Goal: Contribute content: Add original content to the website for others to see

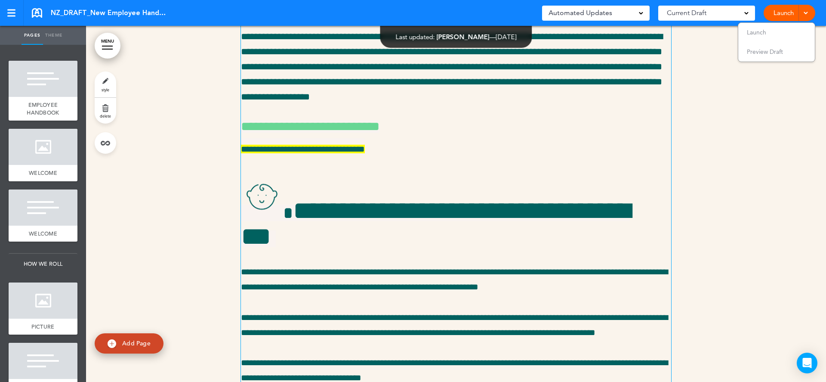
scroll to position [17659, 0]
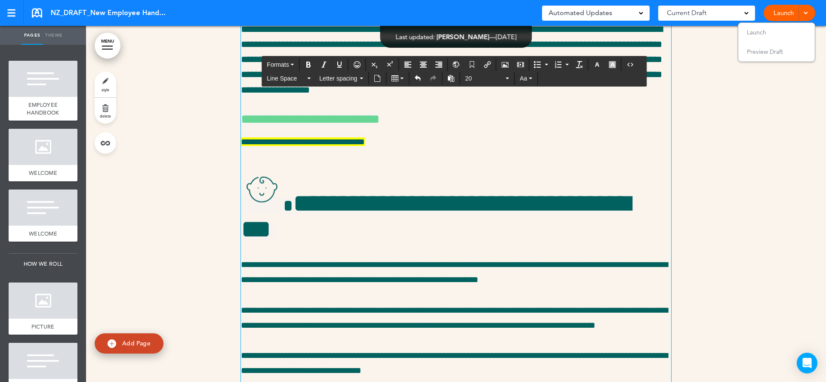
drag, startPoint x: 637, startPoint y: 176, endPoint x: 567, endPoint y: 175, distance: 69.7
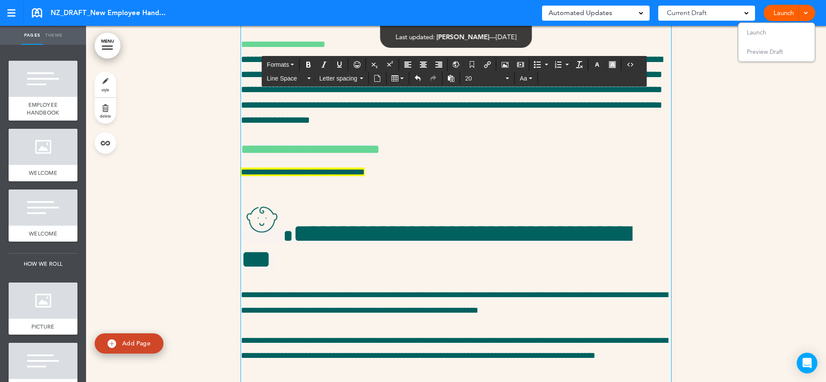
click at [250, 225] on div "**********" at bounding box center [456, 342] width 430 height 2023
click at [250, 223] on div "**********" at bounding box center [456, 342] width 430 height 2023
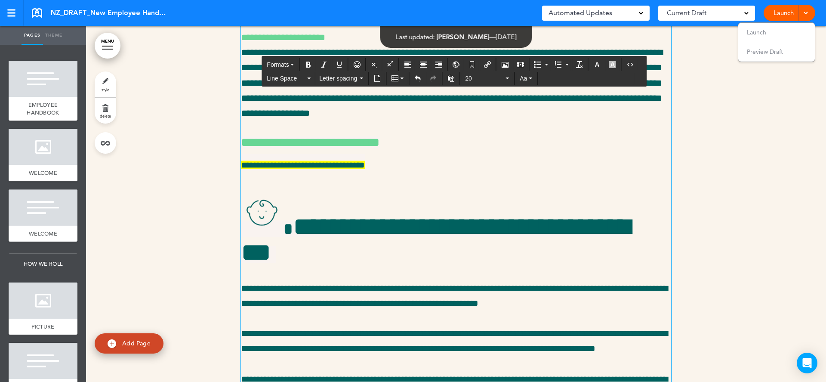
scroll to position [17666, 0]
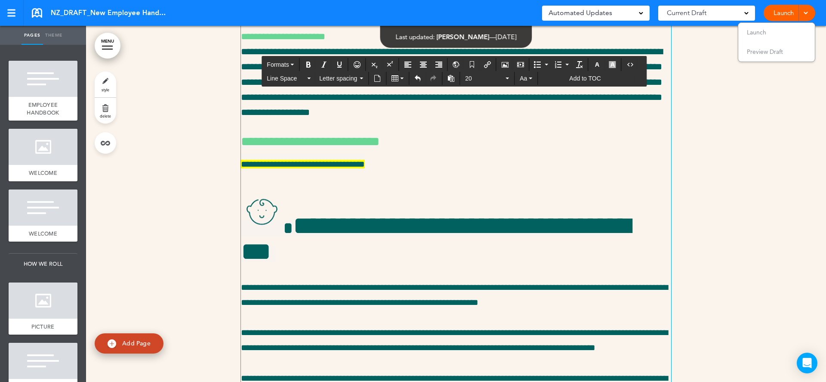
drag, startPoint x: 304, startPoint y: 230, endPoint x: 247, endPoint y: 224, distance: 57.5
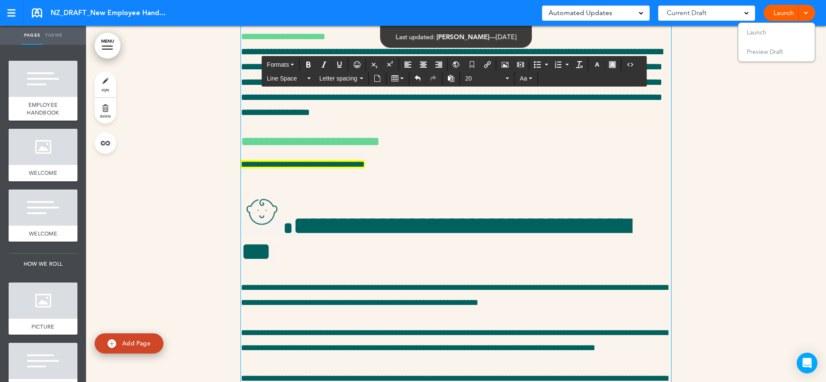
scroll to position [17700, 0]
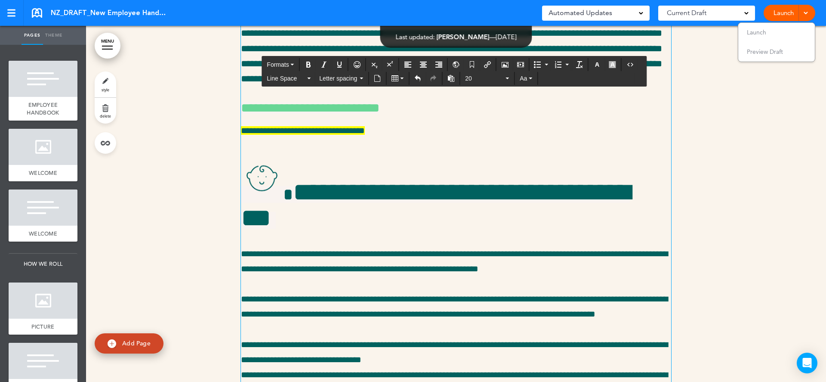
drag, startPoint x: 519, startPoint y: 241, endPoint x: 236, endPoint y: 241, distance: 283.1
click at [236, 241] on div "**********" at bounding box center [456, 305] width 740 height 2094
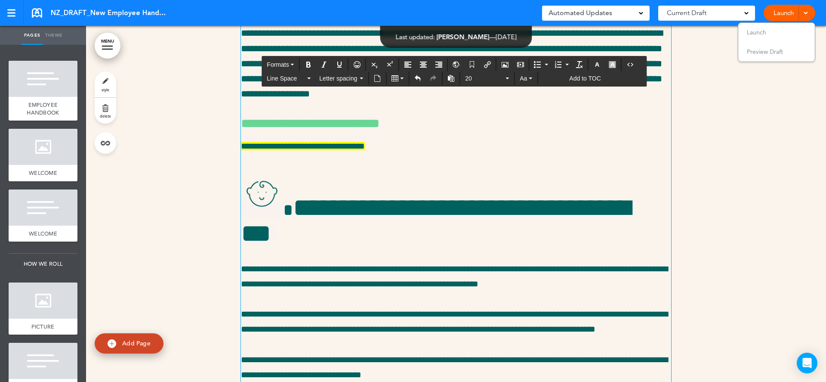
drag, startPoint x: 308, startPoint y: 287, endPoint x: 242, endPoint y: 285, distance: 65.8
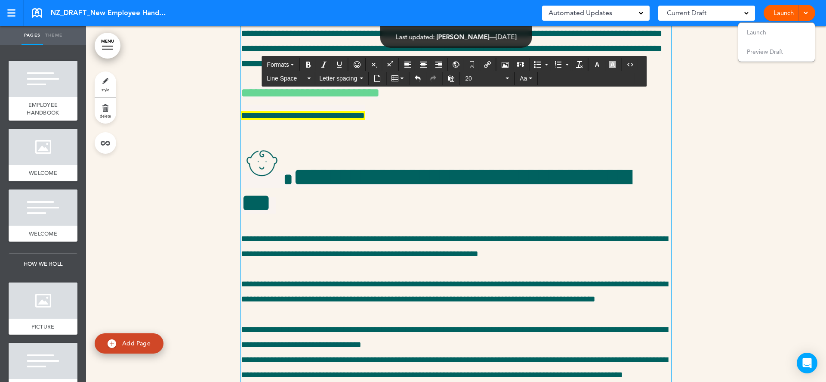
scroll to position [17695, 0]
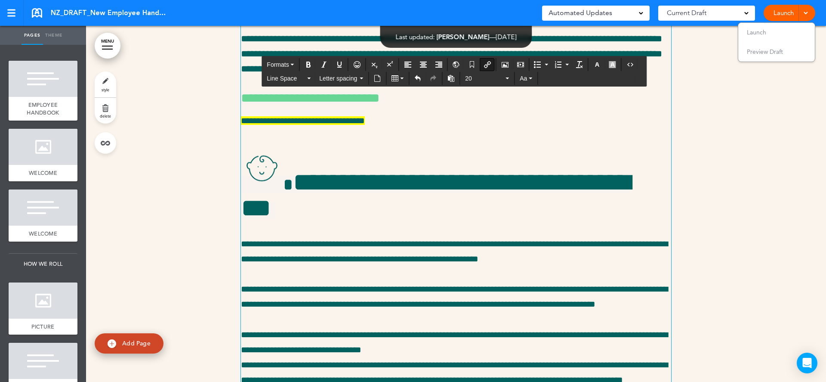
drag, startPoint x: 665, startPoint y: 247, endPoint x: 647, endPoint y: 246, distance: 18.1
click at [484, 61] on icon "Insert/edit airmason link" at bounding box center [487, 64] width 7 height 7
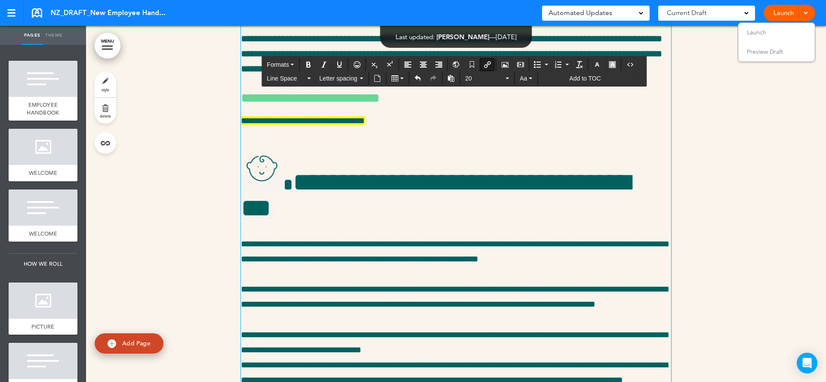
type input "****"
type input "**********"
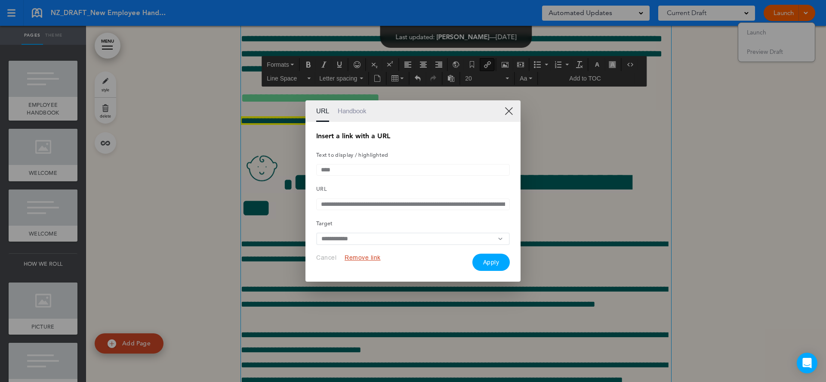
click at [368, 206] on input "**********" at bounding box center [413, 204] width 194 height 12
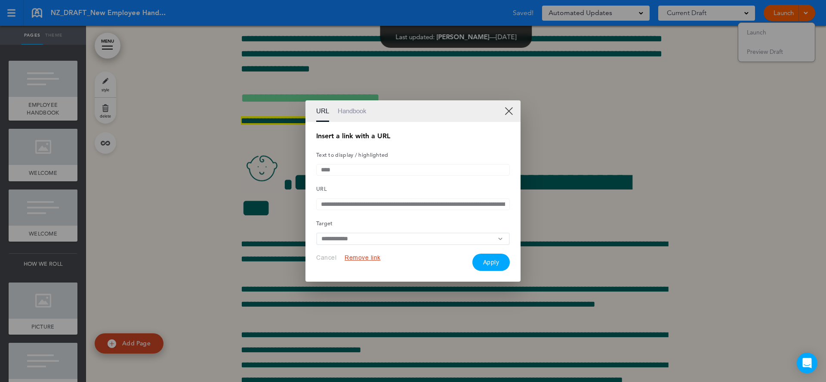
click at [494, 262] on button "Apply" at bounding box center [491, 261] width 38 height 17
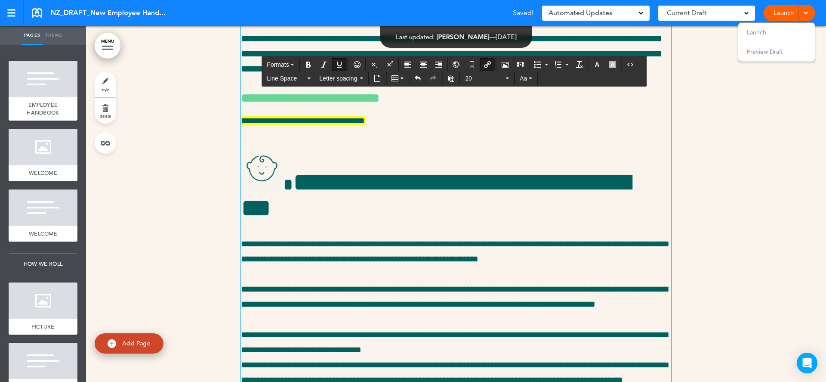
scroll to position [17756, 0]
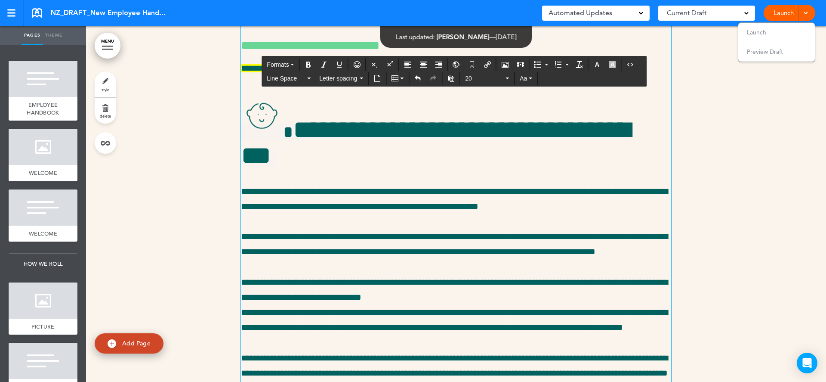
scroll to position [17745, 0]
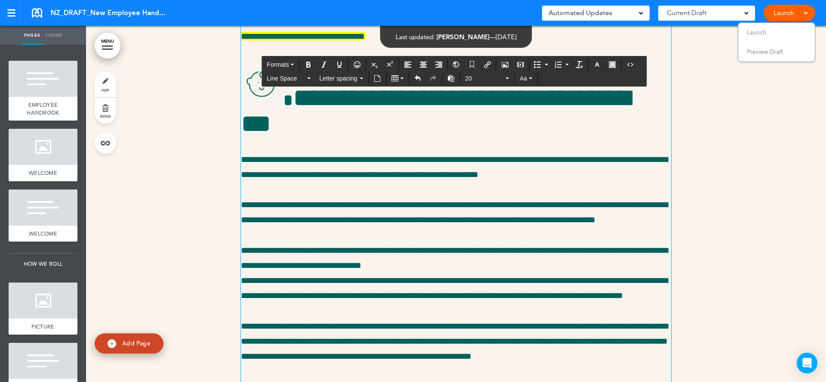
scroll to position [17808, 0]
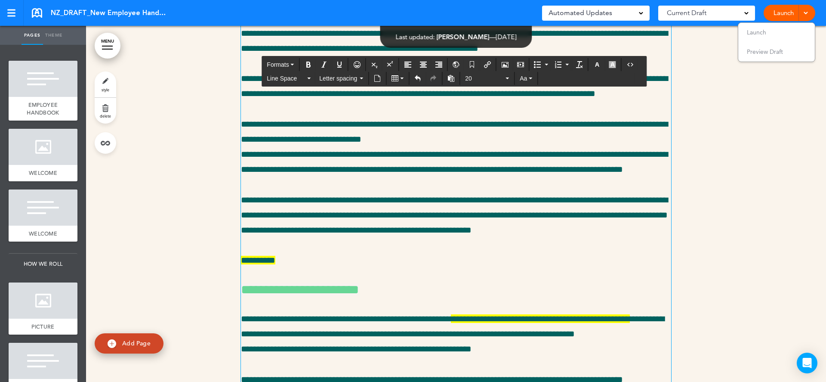
scroll to position [17922, 0]
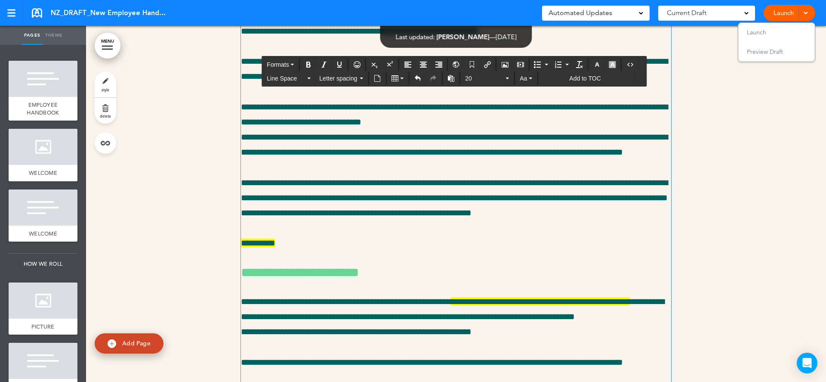
drag, startPoint x: 287, startPoint y: 320, endPoint x: 241, endPoint y: 305, distance: 48.7
click at [609, 63] on icon "button" at bounding box center [612, 64] width 7 height 7
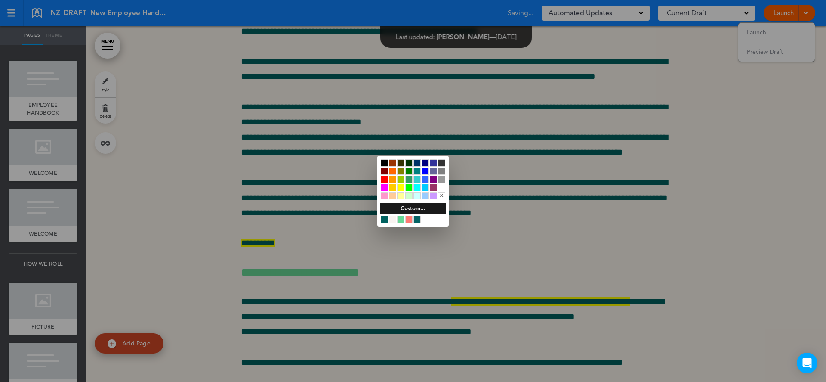
click at [443, 195] on div "x" at bounding box center [441, 195] width 7 height 7
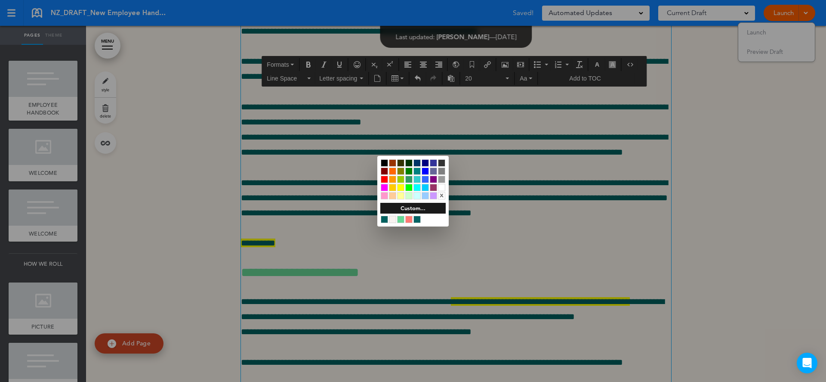
click at [351, 298] on div at bounding box center [413, 191] width 826 height 382
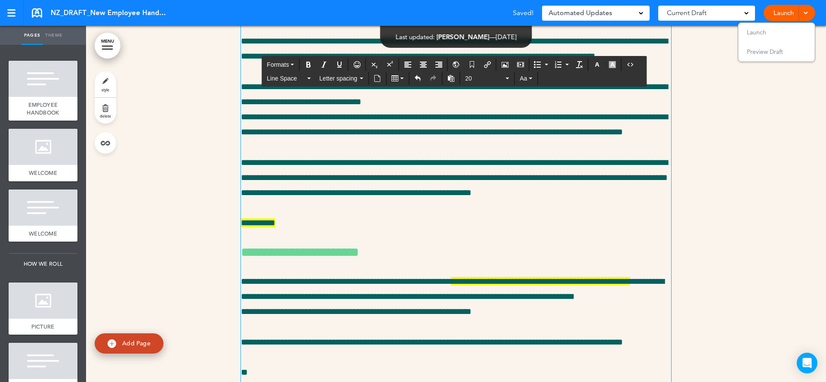
scroll to position [17970, 0]
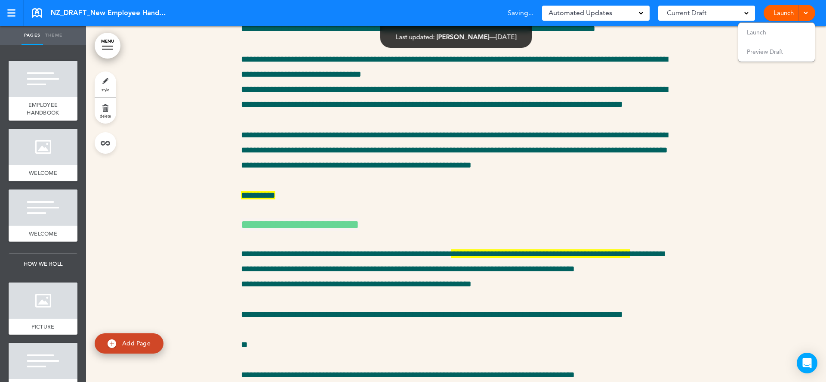
click at [212, 253] on div at bounding box center [456, 27] width 740 height 2079
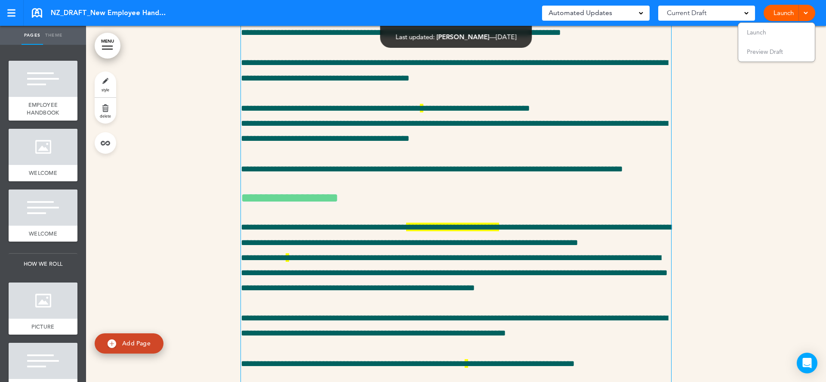
scroll to position [18461, 0]
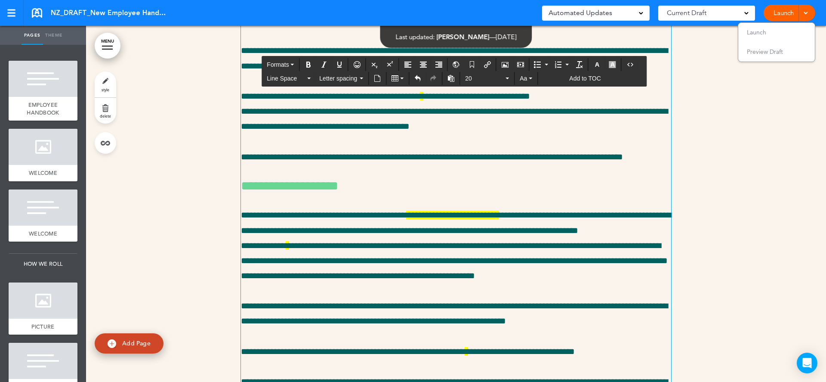
drag, startPoint x: 555, startPoint y: 263, endPoint x: 231, endPoint y: 250, distance: 324.2
drag, startPoint x: 646, startPoint y: 262, endPoint x: 241, endPoint y: 248, distance: 405.9
click at [520, 79] on span "Aa" at bounding box center [523, 78] width 7 height 7
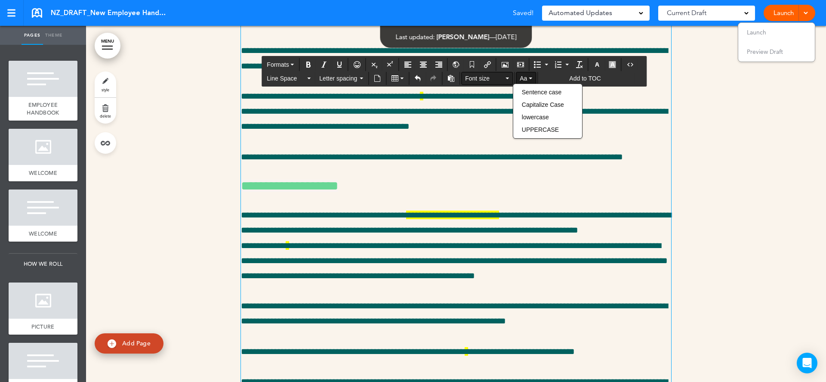
click at [502, 77] on button "Font size" at bounding box center [487, 78] width 51 height 12
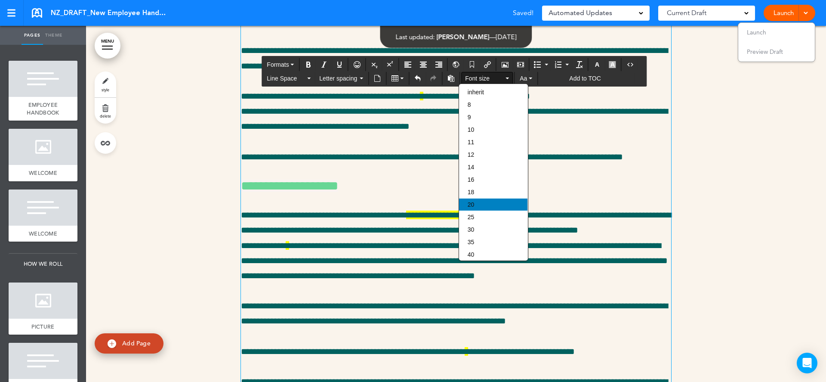
click at [487, 210] on div "20" at bounding box center [493, 204] width 68 height 12
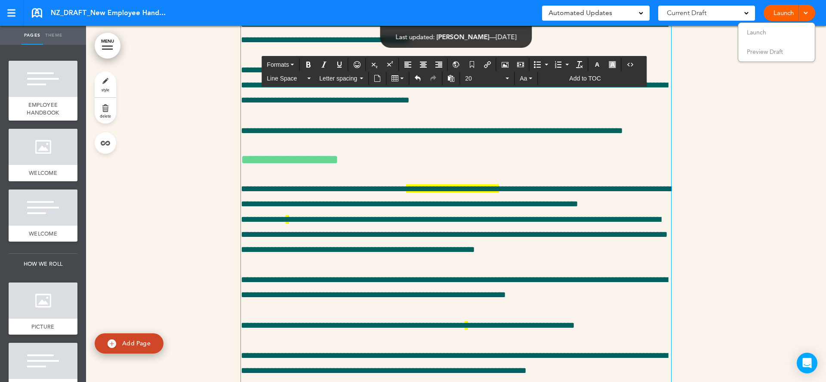
scroll to position [18490, 0]
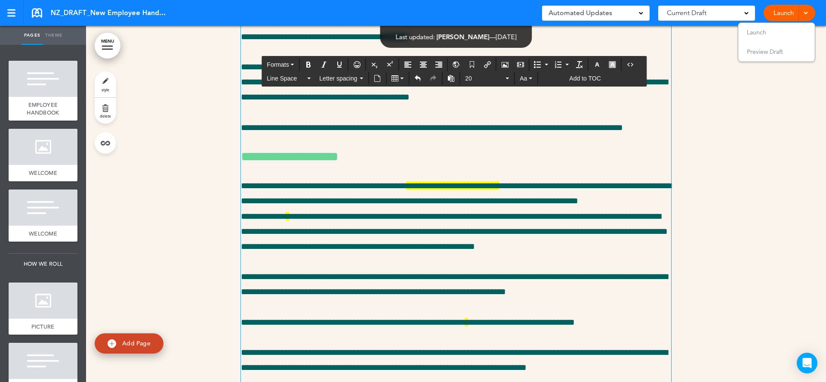
drag, startPoint x: 266, startPoint y: 294, endPoint x: 241, endPoint y: 267, distance: 36.8
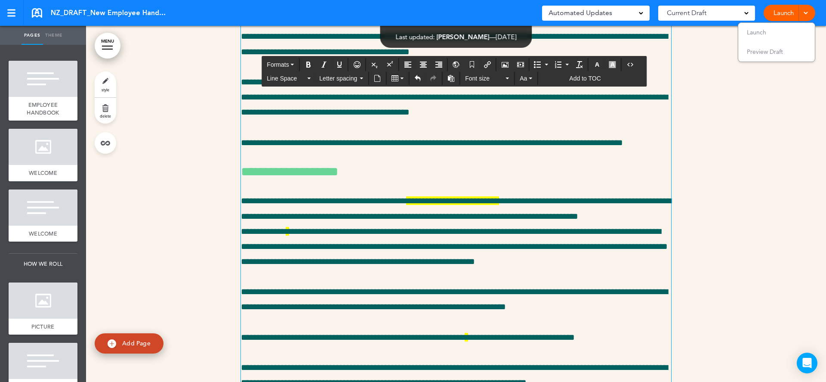
drag, startPoint x: 350, startPoint y: 295, endPoint x: 235, endPoint y: 265, distance: 118.6
click at [474, 79] on span "Font size" at bounding box center [484, 78] width 39 height 9
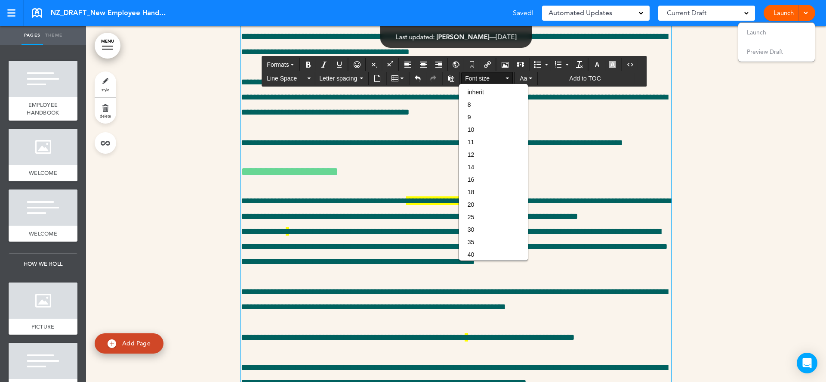
drag, startPoint x: 487, startPoint y: 213, endPoint x: 464, endPoint y: 222, distance: 24.8
click at [487, 210] on div "20" at bounding box center [493, 204] width 68 height 12
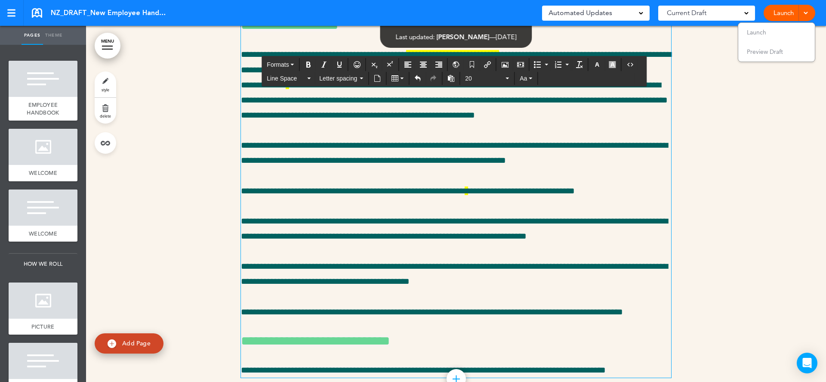
scroll to position [18638, 0]
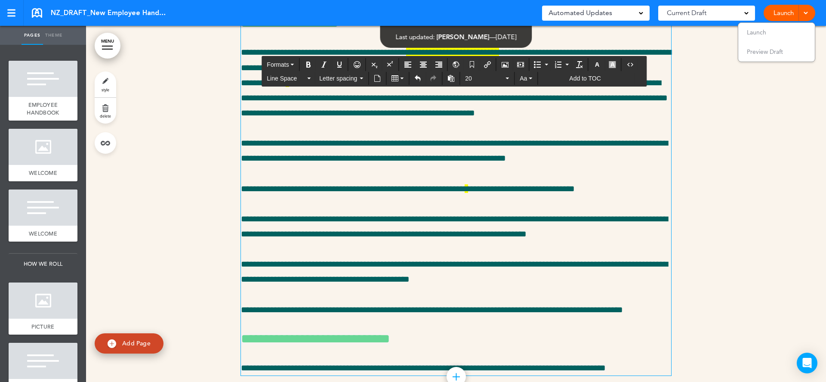
drag, startPoint x: 611, startPoint y: 298, endPoint x: 240, endPoint y: 177, distance: 390.8
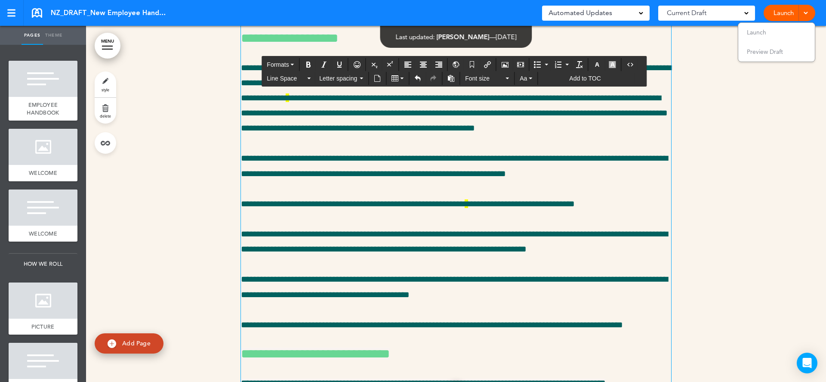
drag, startPoint x: 376, startPoint y: 302, endPoint x: 244, endPoint y: 174, distance: 183.8
click at [484, 81] on span "Font size" at bounding box center [484, 78] width 39 height 9
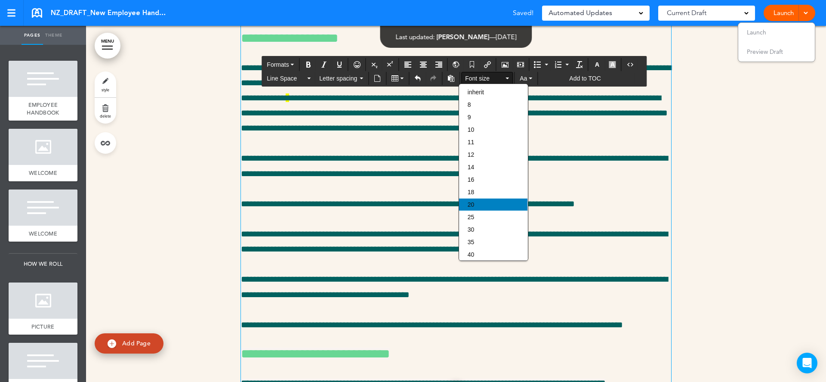
click at [490, 210] on div "20" at bounding box center [493, 204] width 68 height 12
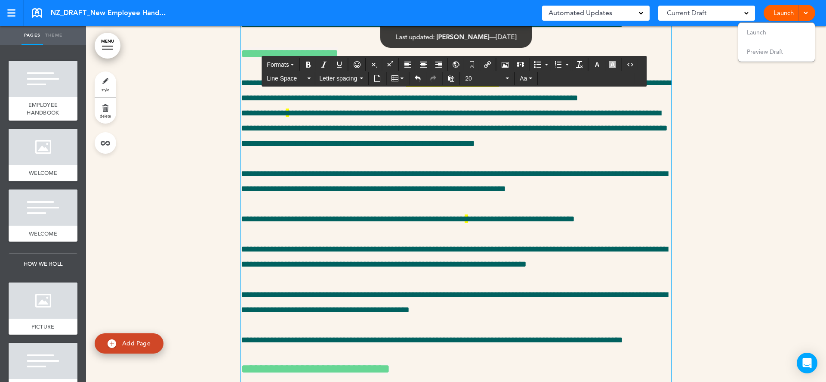
scroll to position [18714, 0]
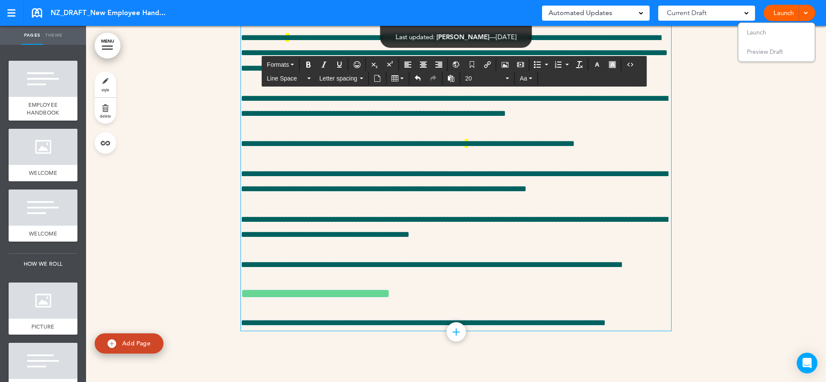
drag, startPoint x: 286, startPoint y: 266, endPoint x: 241, endPoint y: 266, distance: 45.2
click at [609, 65] on icon "button" at bounding box center [612, 64] width 7 height 7
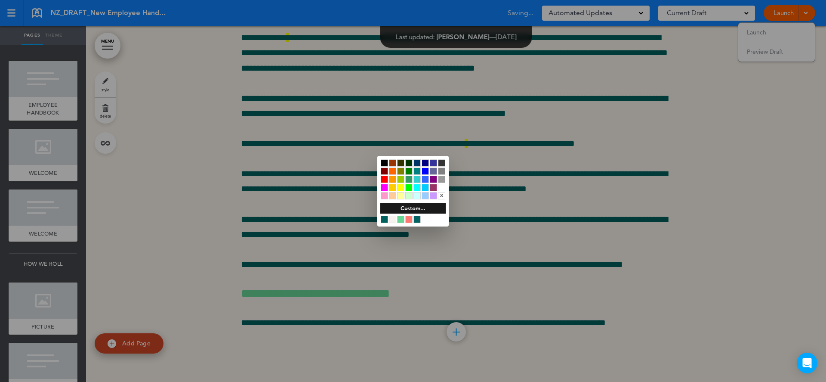
click at [444, 196] on div "x" at bounding box center [441, 195] width 7 height 7
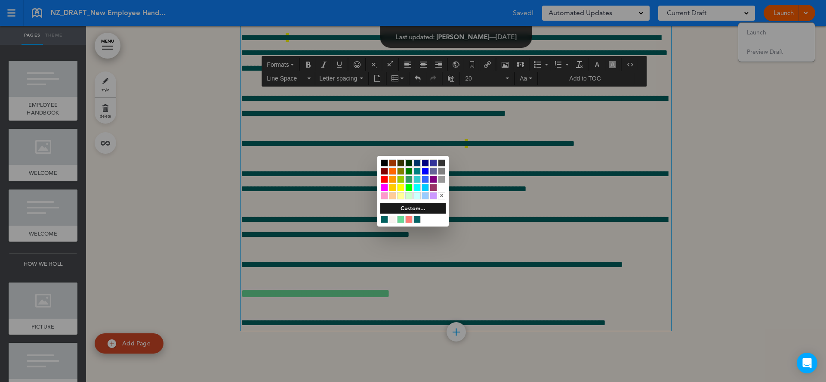
click at [361, 251] on div at bounding box center [413, 191] width 826 height 382
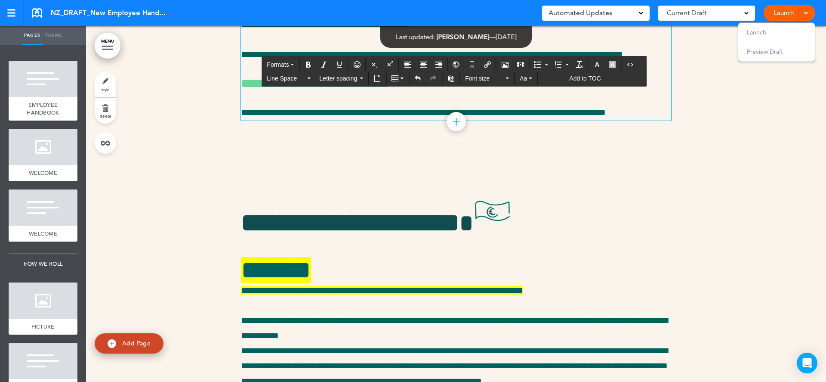
scroll to position [18876, 0]
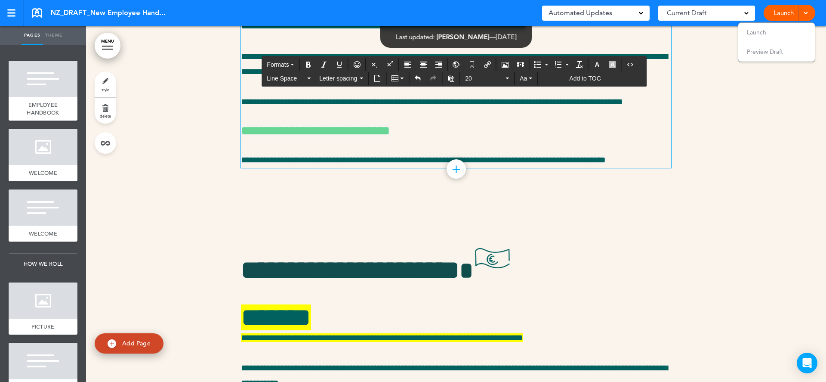
drag, startPoint x: 658, startPoint y: 265, endPoint x: 241, endPoint y: 166, distance: 428.0
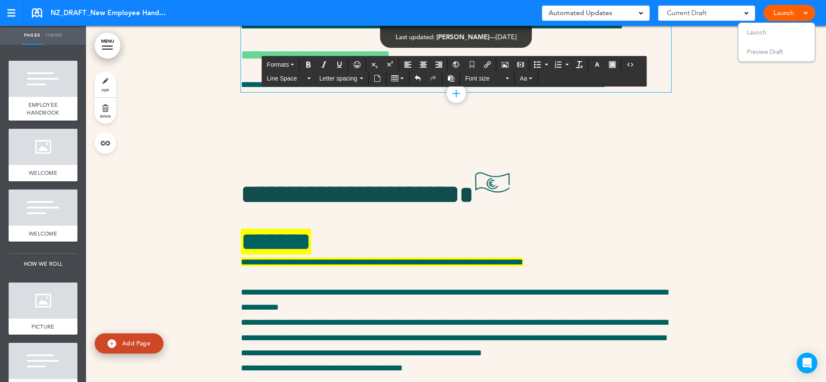
drag, startPoint x: 259, startPoint y: 162, endPoint x: 303, endPoint y: 5, distance: 163.3
click at [0, 0] on body "Checking url availability This handbook Preview Settings Signatures Collaborato…" at bounding box center [413, 191] width 826 height 382
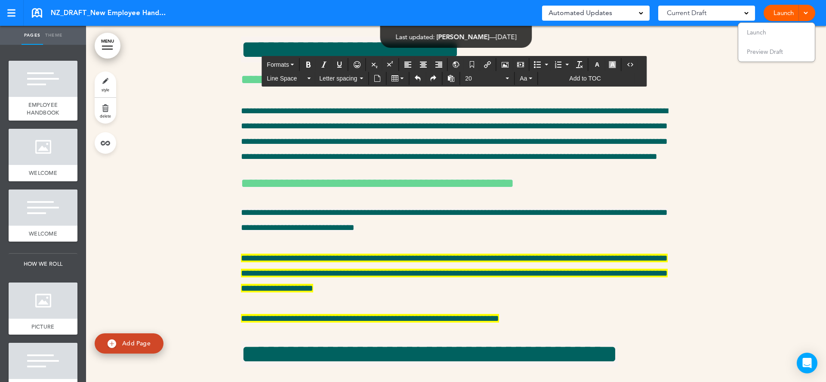
scroll to position [18931, 0]
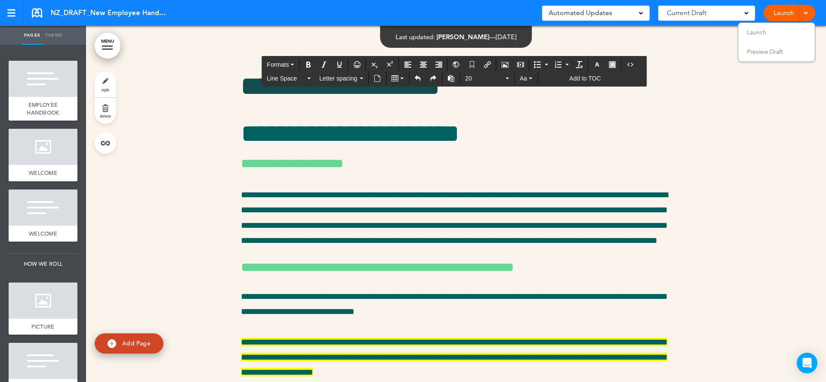
drag, startPoint x: 662, startPoint y: 330, endPoint x: 236, endPoint y: 165, distance: 457.3
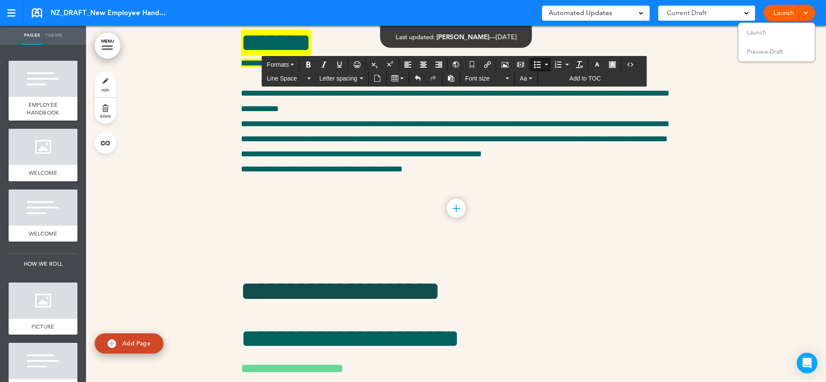
scroll to position [18910, 0]
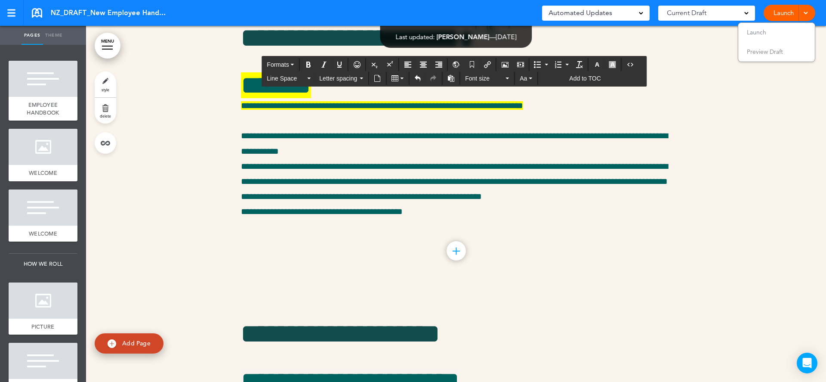
drag, startPoint x: 308, startPoint y: 333, endPoint x: 239, endPoint y: 188, distance: 160.9
click at [476, 82] on button "Font size" at bounding box center [487, 78] width 51 height 12
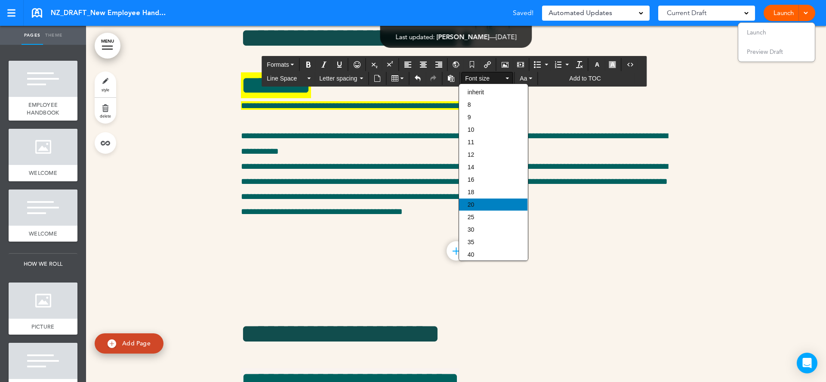
click at [481, 207] on div "20" at bounding box center [493, 204] width 68 height 12
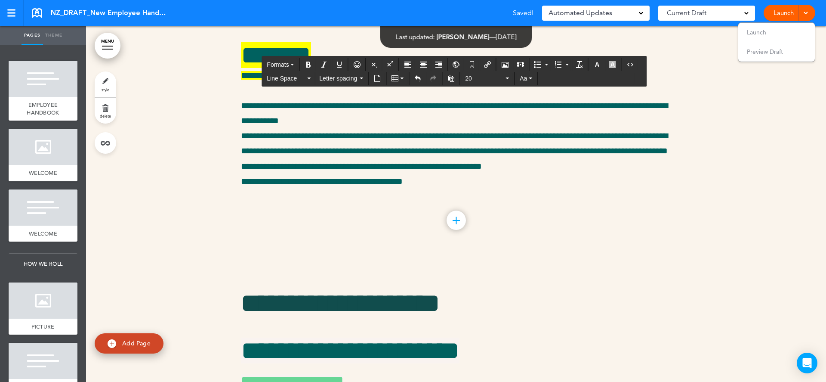
drag, startPoint x: 466, startPoint y: 188, endPoint x: 479, endPoint y: 189, distance: 13.4
drag, startPoint x: 466, startPoint y: 187, endPoint x: 471, endPoint y: 188, distance: 4.9
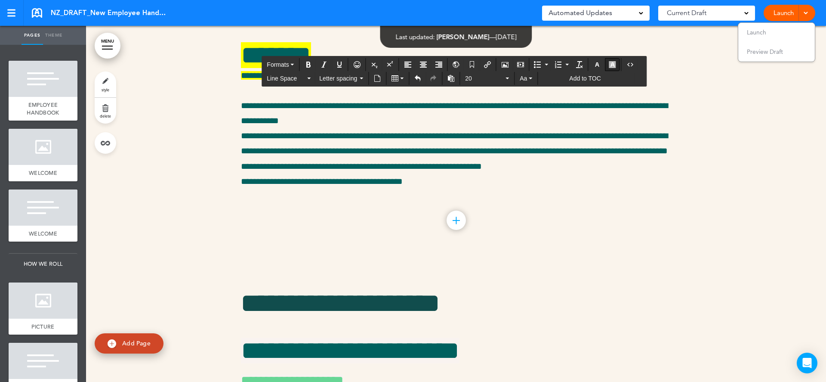
click at [609, 62] on icon "button" at bounding box center [612, 64] width 7 height 7
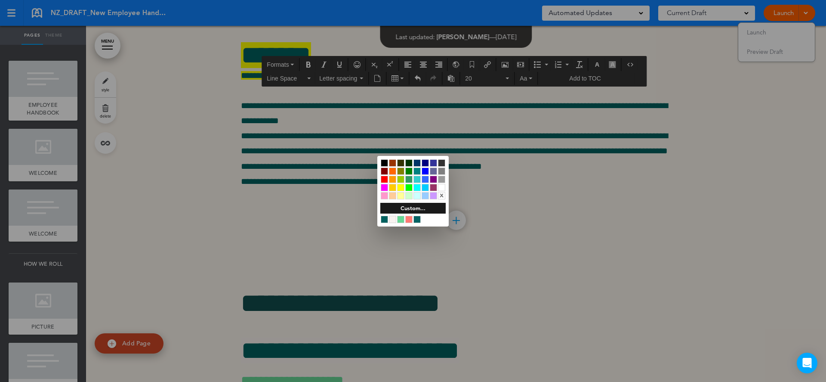
click at [402, 187] on div at bounding box center [400, 187] width 7 height 7
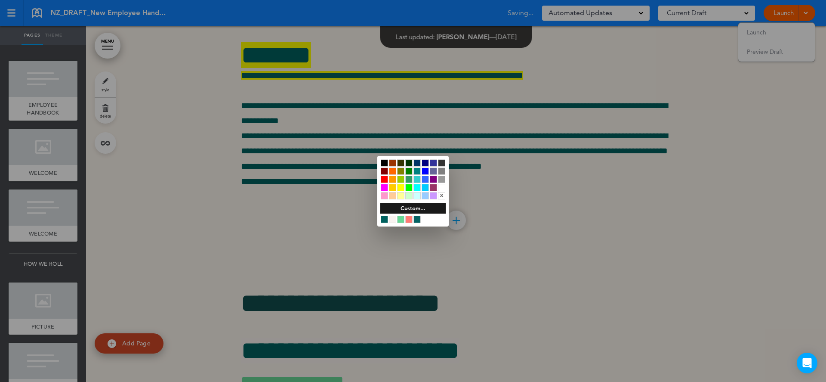
click at [471, 188] on div at bounding box center [413, 191] width 826 height 382
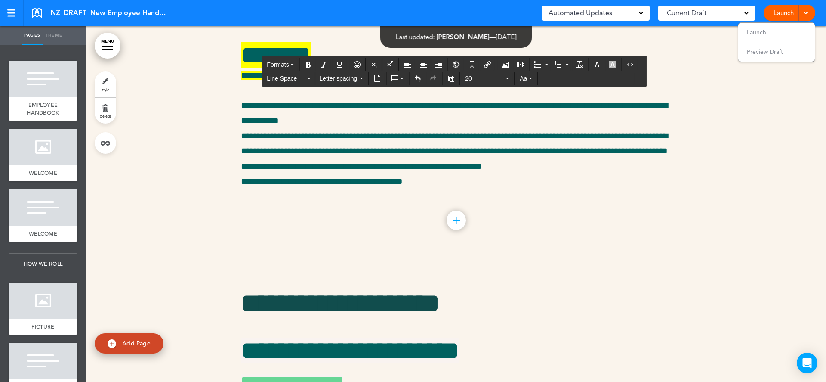
scroll to position [18948, 0]
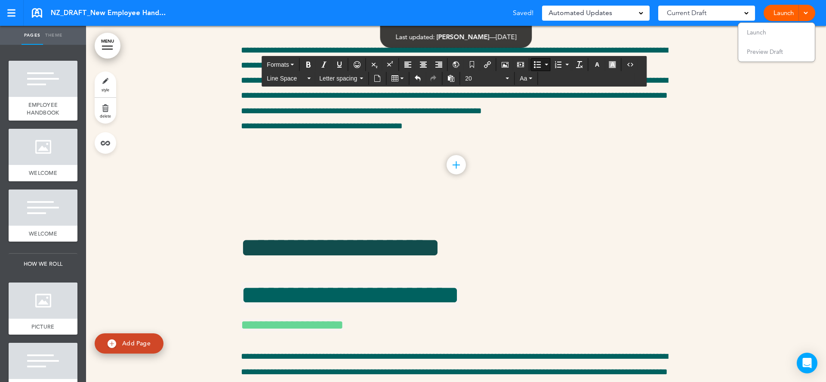
scroll to position [18984, 0]
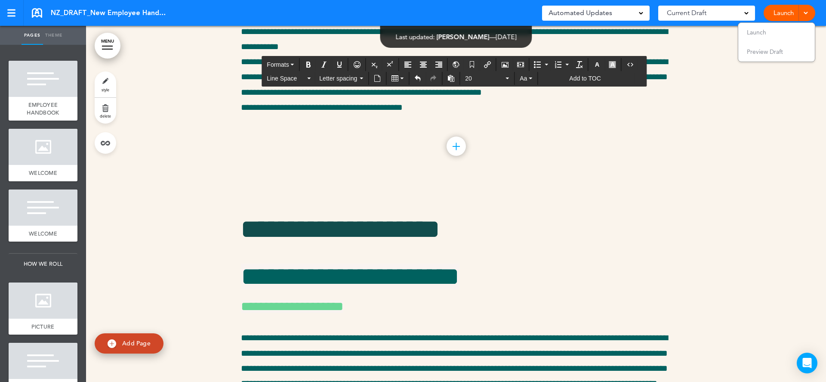
drag, startPoint x: 554, startPoint y: 266, endPoint x: 568, endPoint y: 266, distance: 14.2
drag, startPoint x: 554, startPoint y: 264, endPoint x: 626, endPoint y: 83, distance: 194.9
click at [609, 64] on icon "button" at bounding box center [612, 64] width 7 height 7
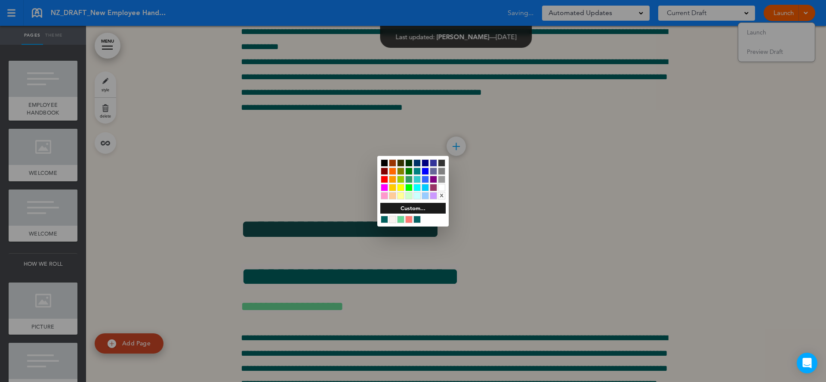
click at [400, 187] on div at bounding box center [400, 187] width 7 height 7
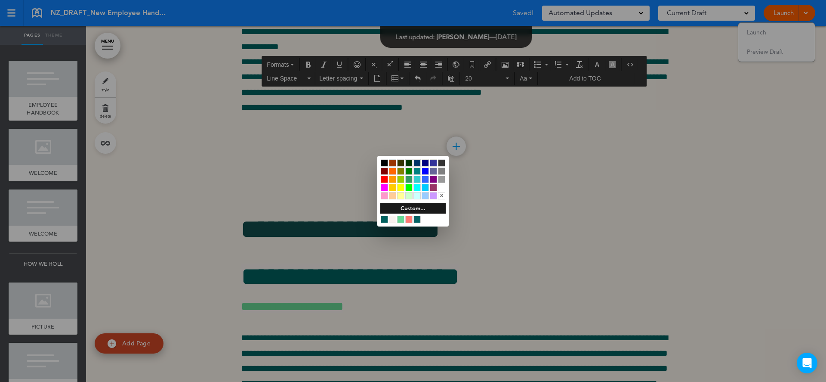
click at [361, 324] on div at bounding box center [413, 191] width 826 height 382
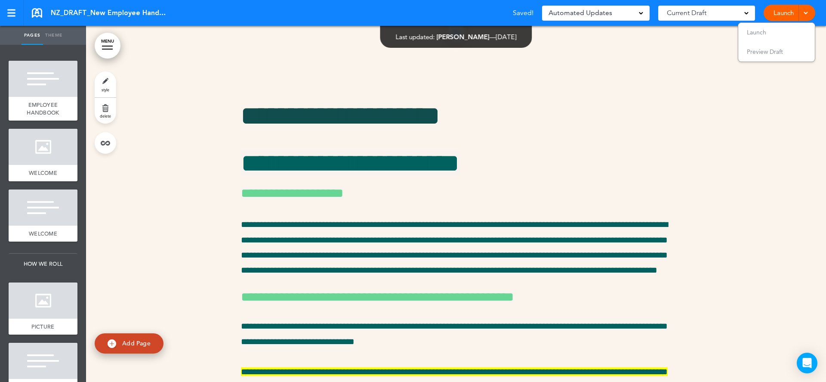
scroll to position [19105, 0]
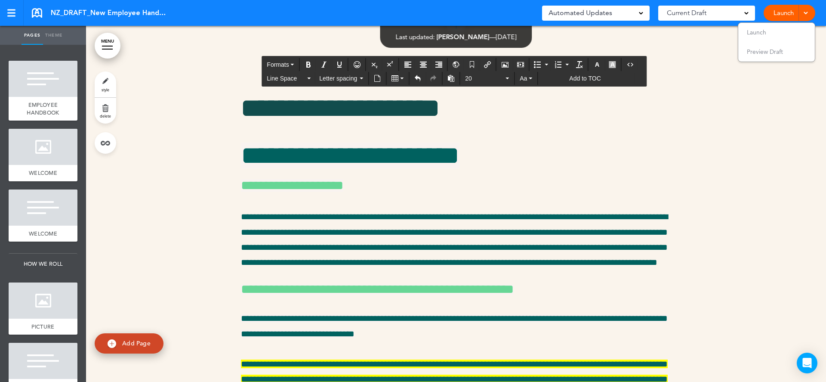
drag, startPoint x: 475, startPoint y: 264, endPoint x: 489, endPoint y: 265, distance: 13.8
click at [609, 62] on icon "button" at bounding box center [612, 64] width 7 height 7
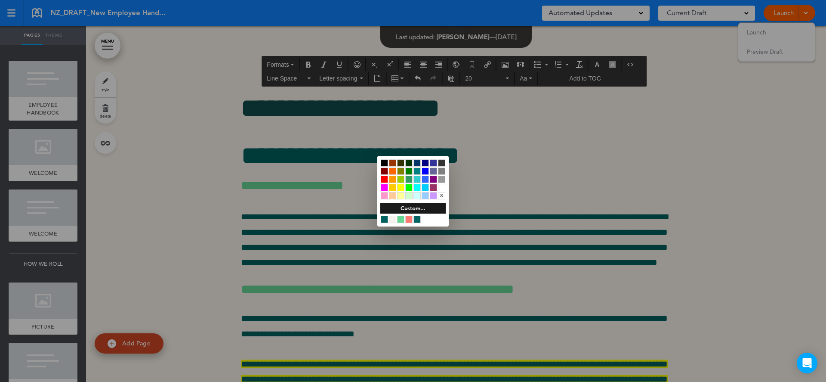
click at [402, 186] on div at bounding box center [400, 187] width 7 height 7
click at [278, 283] on div at bounding box center [413, 191] width 826 height 382
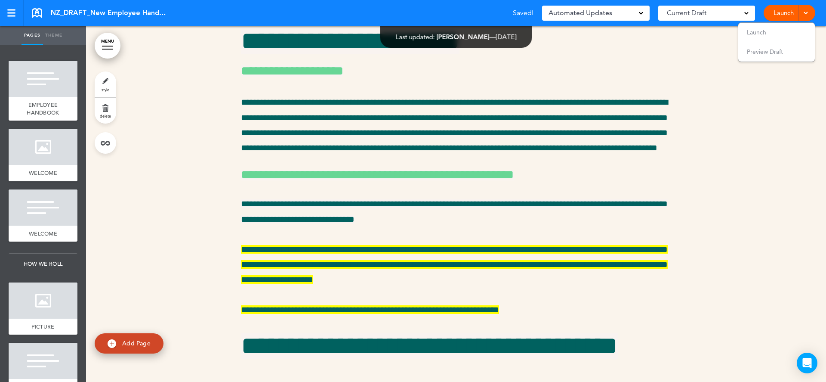
scroll to position [19253, 0]
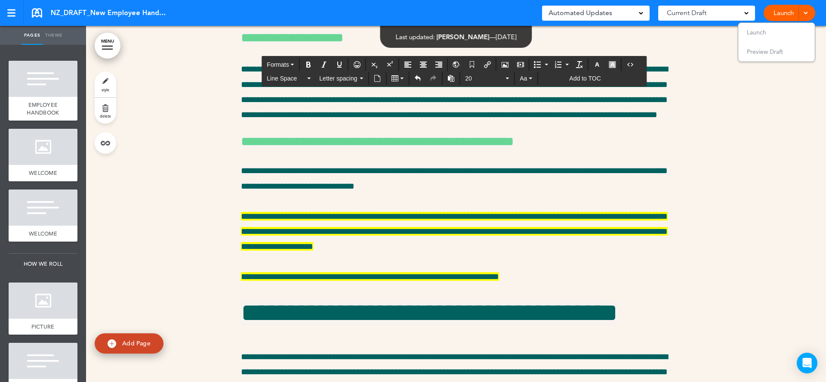
drag, startPoint x: 442, startPoint y: 222, endPoint x: 456, endPoint y: 223, distance: 13.8
click at [609, 65] on icon "button" at bounding box center [612, 64] width 7 height 7
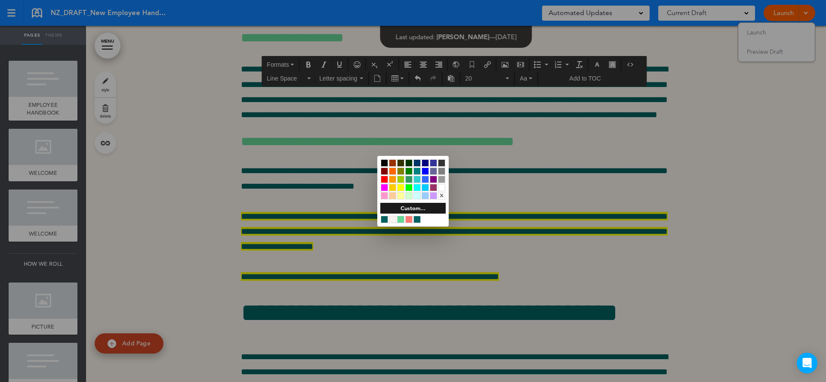
click at [401, 185] on div at bounding box center [400, 187] width 7 height 7
click at [310, 269] on div at bounding box center [413, 191] width 826 height 382
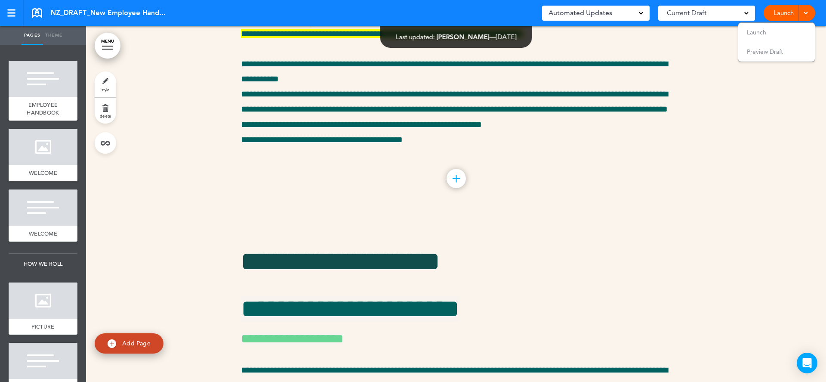
scroll to position [18941, 0]
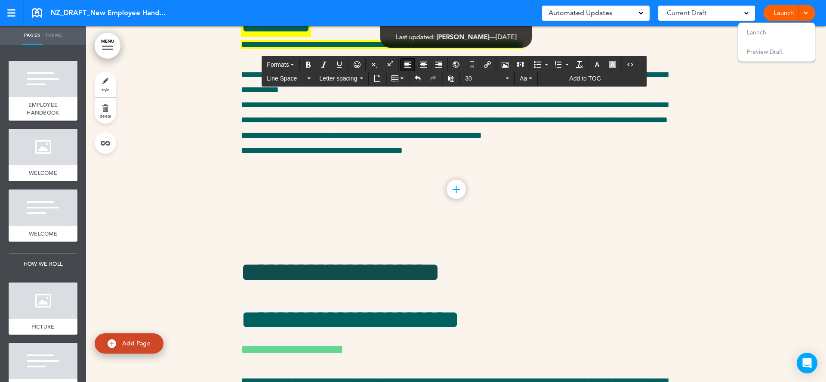
drag, startPoint x: 373, startPoint y: 126, endPoint x: 239, endPoint y: 126, distance: 133.4
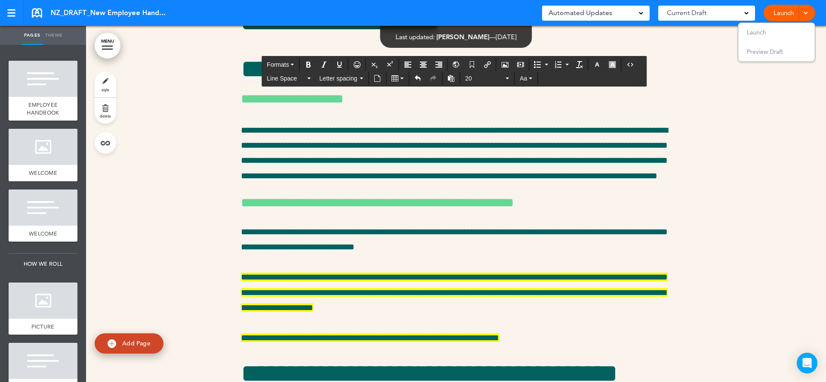
scroll to position [19194, 0]
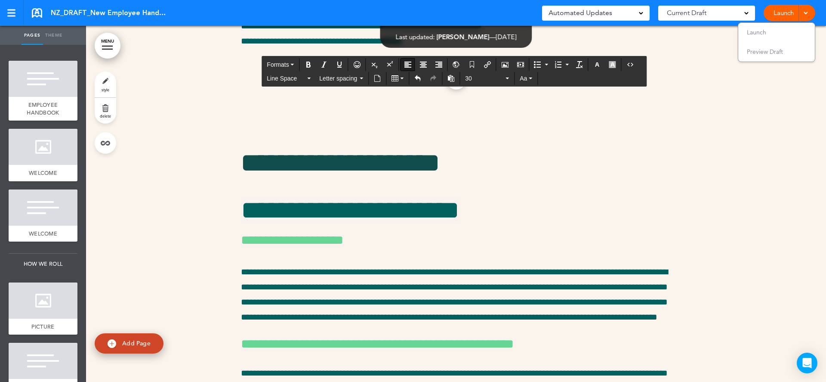
scroll to position [19272, 0]
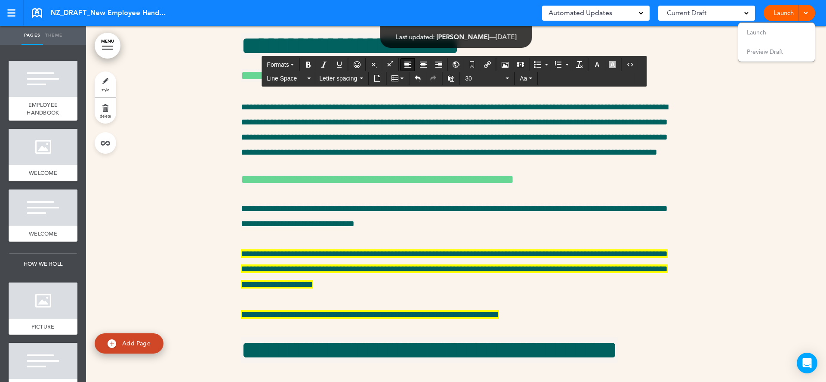
scroll to position [19655, 0]
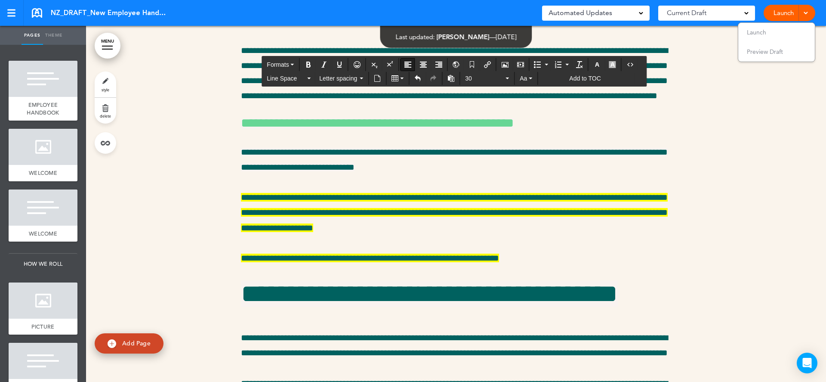
drag, startPoint x: 373, startPoint y: 289, endPoint x: 238, endPoint y: 288, distance: 134.2
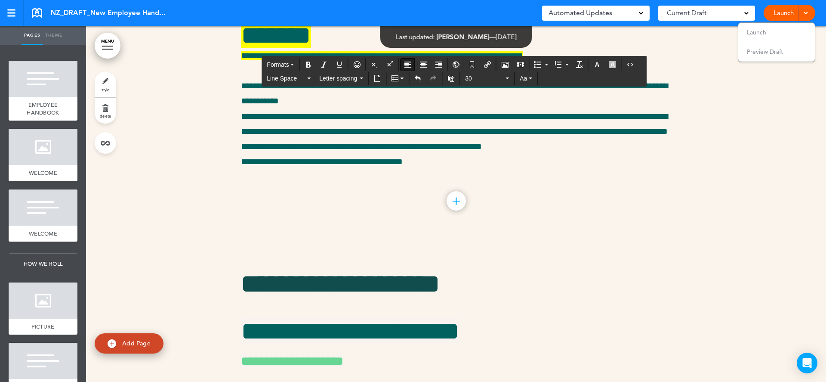
scroll to position [19265, 0]
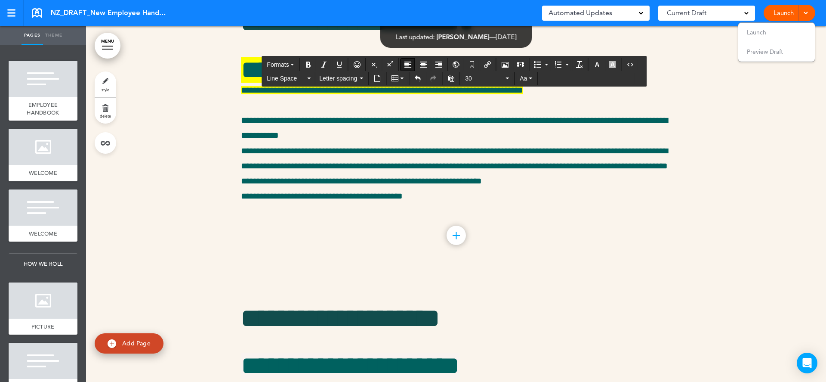
scroll to position [19304, 0]
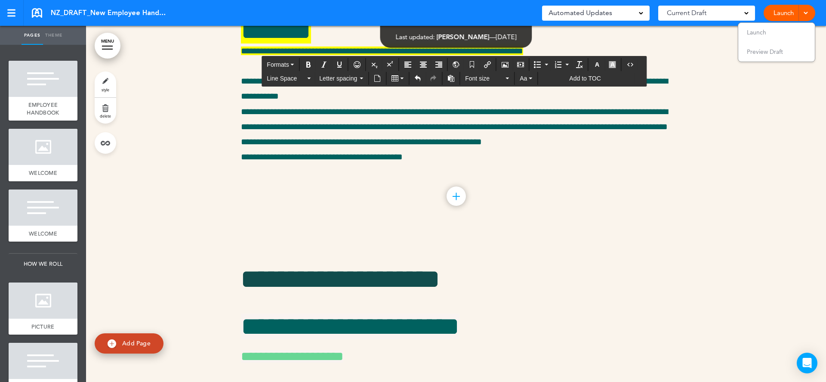
drag, startPoint x: 437, startPoint y: 228, endPoint x: 451, endPoint y: 228, distance: 14.2
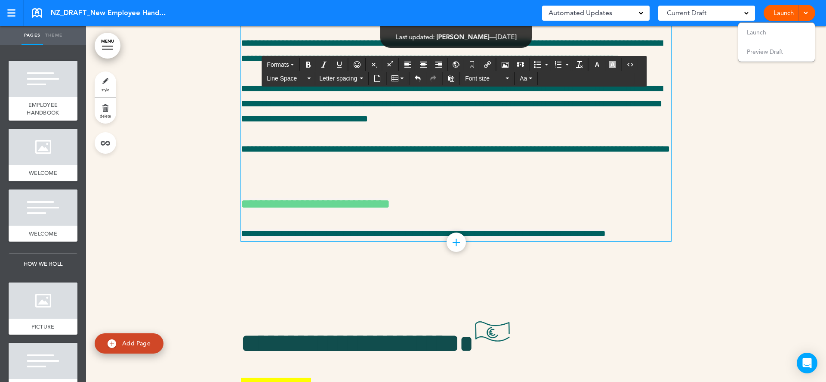
scroll to position [18904, 0]
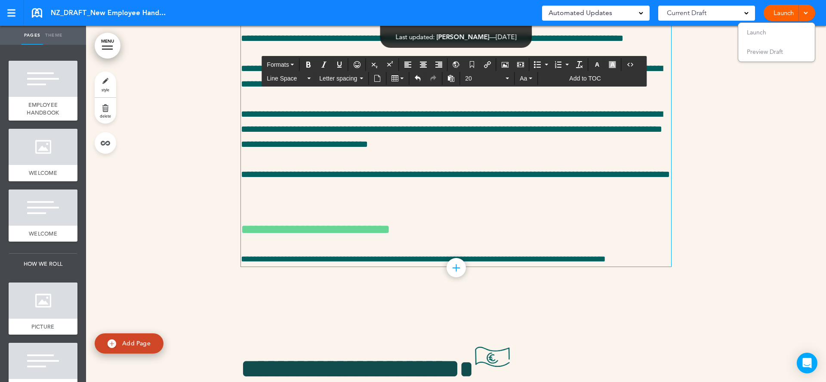
drag, startPoint x: 607, startPoint y: 136, endPoint x: 465, endPoint y: 139, distance: 142.4
copy span "**********"
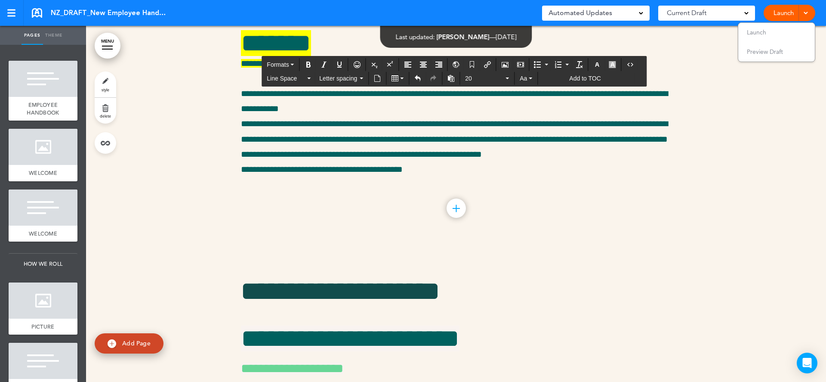
scroll to position [19310, 0]
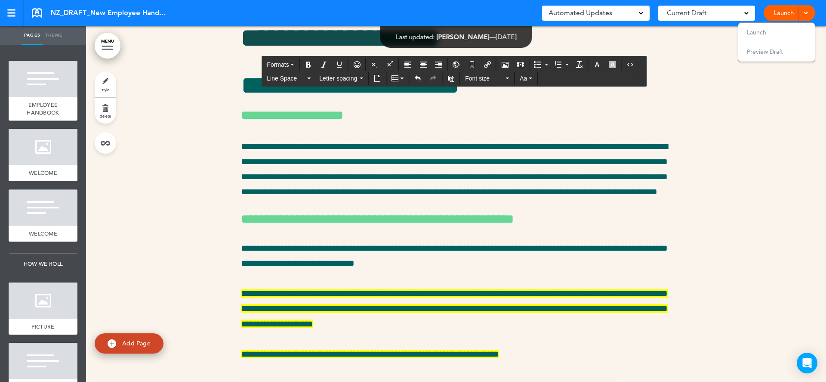
scroll to position [19686, 0]
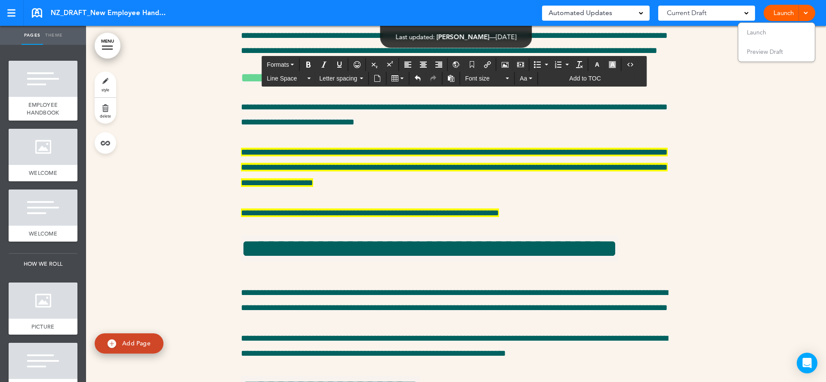
drag, startPoint x: 279, startPoint y: 228, endPoint x: 271, endPoint y: 102, distance: 126.7
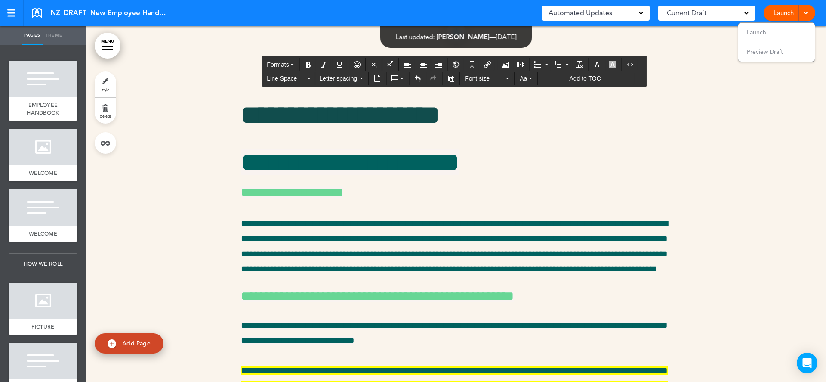
scroll to position [19427, 0]
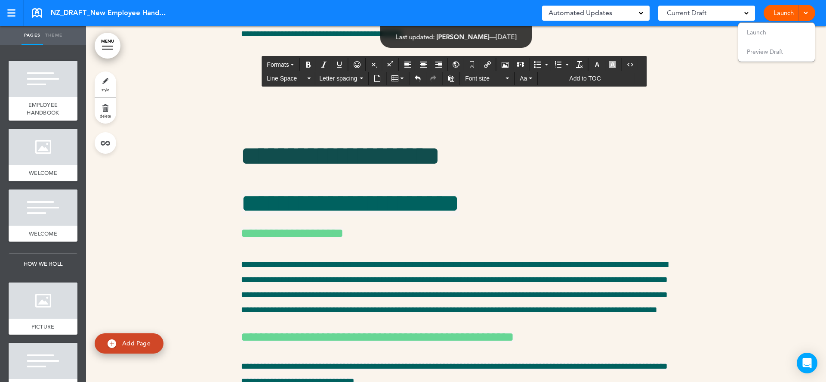
drag, startPoint x: 299, startPoint y: 253, endPoint x: 240, endPoint y: 108, distance: 157.2
click at [478, 80] on span "Font size" at bounding box center [484, 78] width 39 height 9
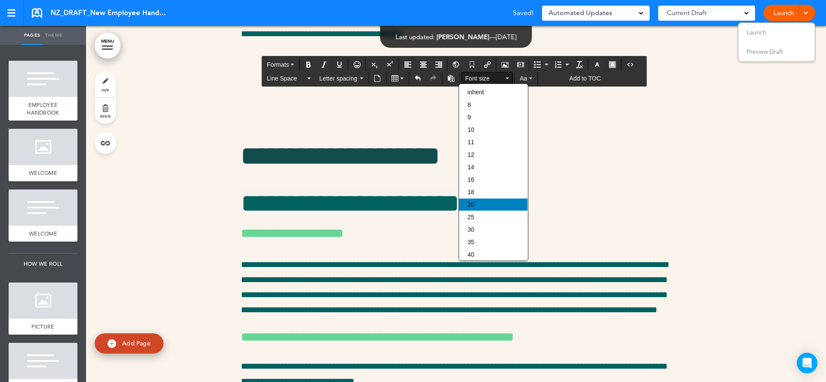
click at [484, 205] on div "20" at bounding box center [493, 204] width 68 height 12
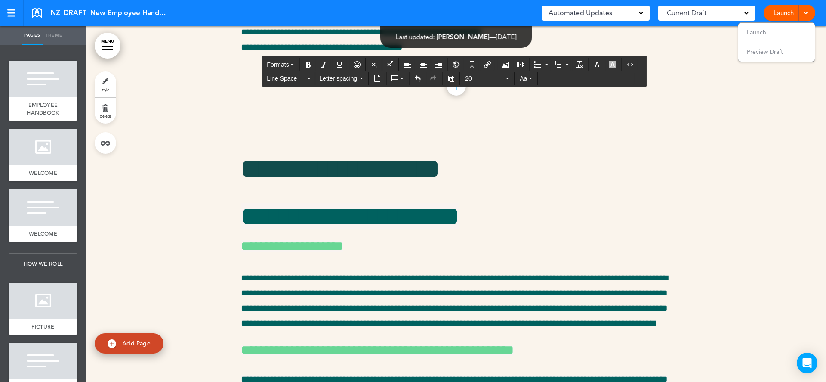
scroll to position [19394, 0]
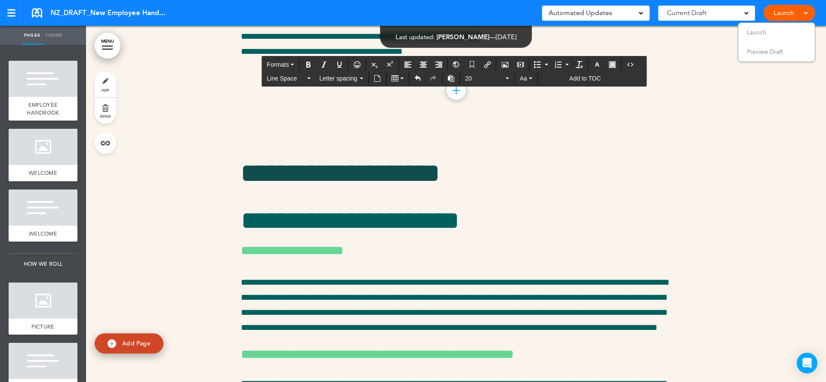
drag, startPoint x: 293, startPoint y: 197, endPoint x: 305, endPoint y: 199, distance: 12.2
click at [609, 65] on icon "button" at bounding box center [612, 64] width 7 height 7
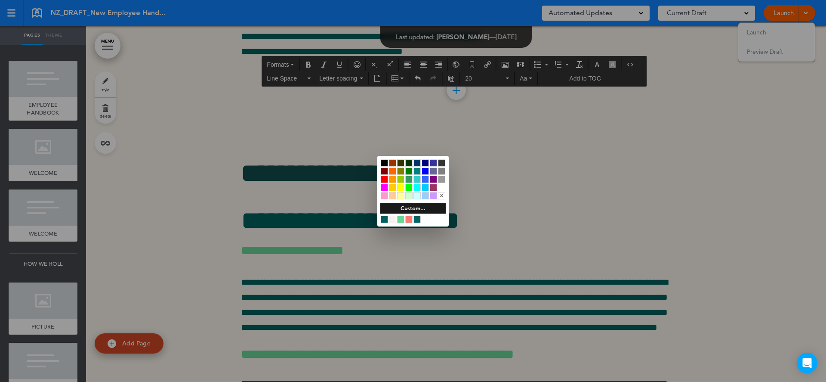
click at [401, 187] on div at bounding box center [400, 187] width 7 height 7
click at [263, 227] on div at bounding box center [413, 191] width 826 height 382
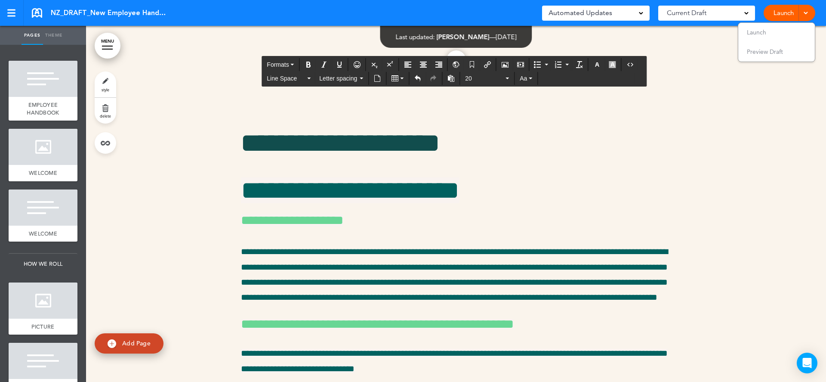
scroll to position [19433, 0]
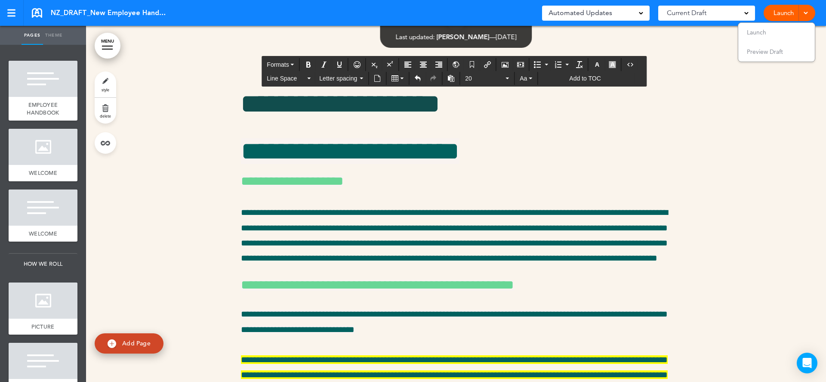
drag, startPoint x: 598, startPoint y: 263, endPoint x: 598, endPoint y: 290, distance: 26.2
click at [609, 62] on icon "button" at bounding box center [612, 64] width 7 height 7
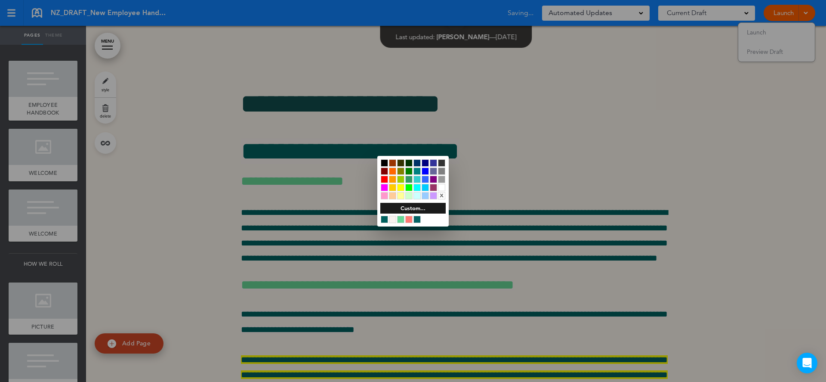
click at [401, 186] on div at bounding box center [400, 187] width 7 height 7
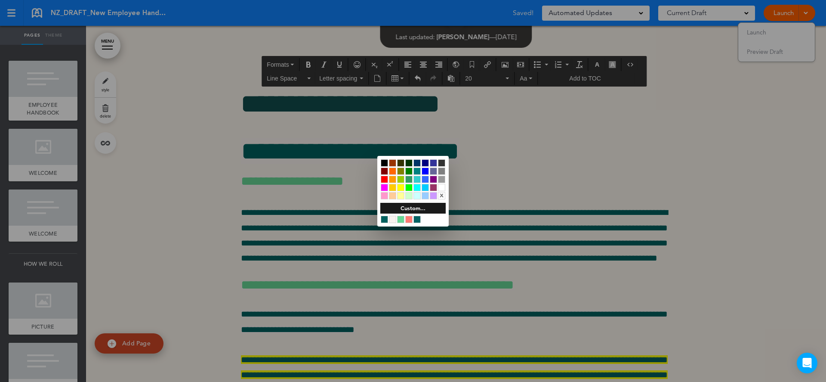
click at [327, 291] on div at bounding box center [413, 191] width 826 height 382
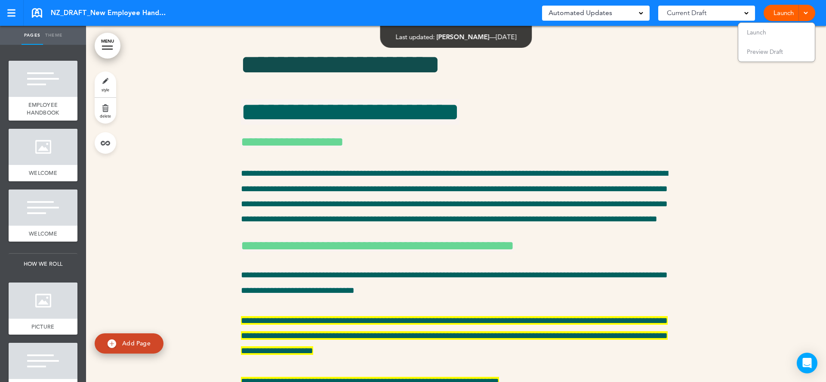
scroll to position [19494, 0]
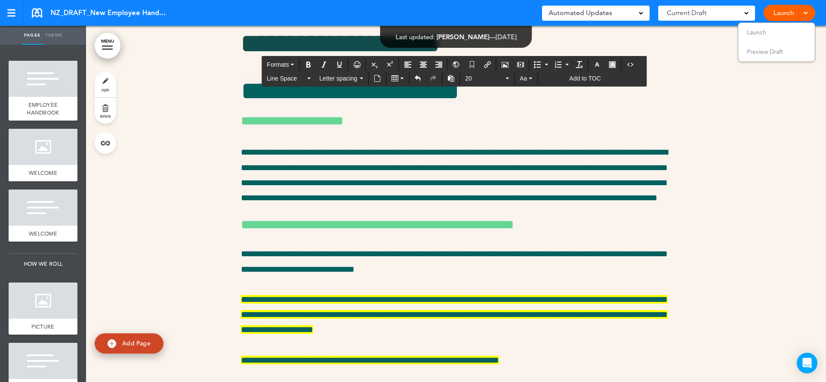
drag, startPoint x: 490, startPoint y: 264, endPoint x: 504, endPoint y: 265, distance: 13.8
drag, startPoint x: 490, startPoint y: 265, endPoint x: 495, endPoint y: 265, distance: 4.8
click at [609, 63] on icon "button" at bounding box center [612, 64] width 7 height 7
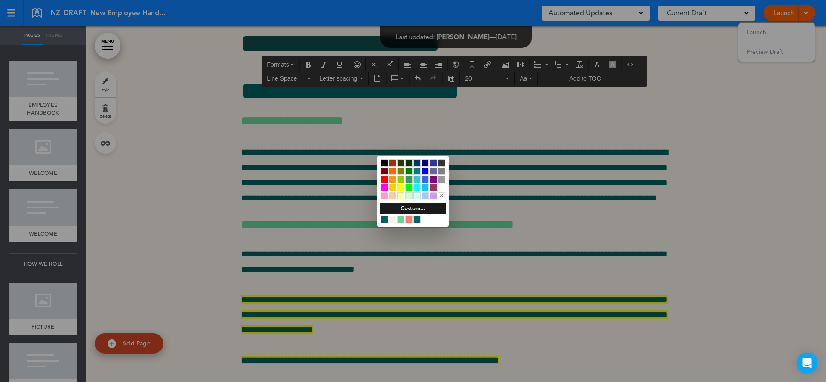
click at [399, 186] on div at bounding box center [400, 187] width 7 height 7
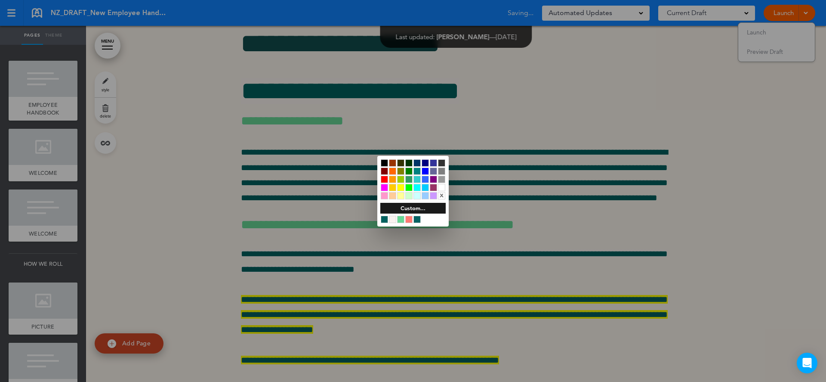
click at [358, 268] on div at bounding box center [413, 191] width 826 height 382
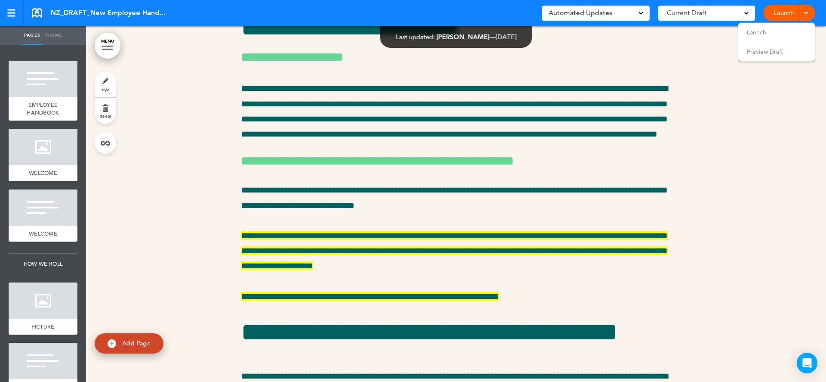
scroll to position [19604, 0]
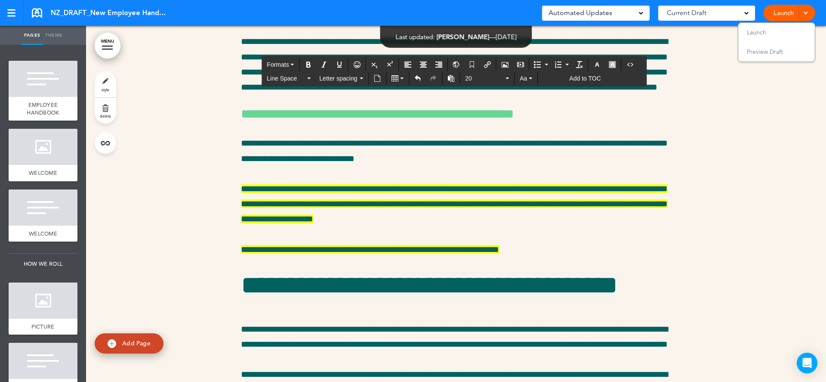
drag, startPoint x: 663, startPoint y: 290, endPoint x: 224, endPoint y: 233, distance: 442.6
click at [609, 62] on icon "button" at bounding box center [612, 64] width 7 height 7
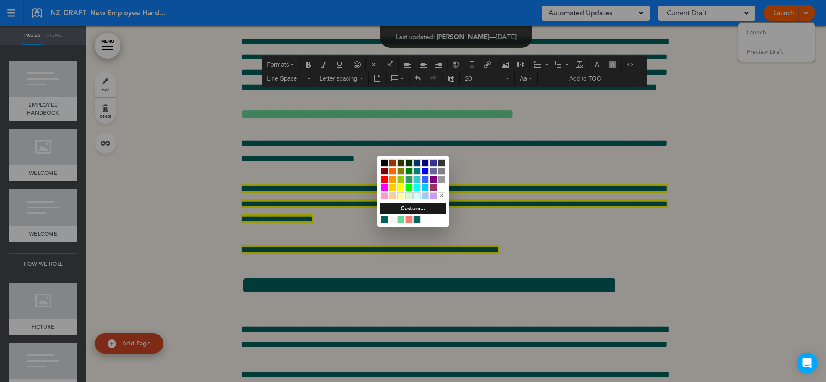
click at [400, 185] on div at bounding box center [400, 187] width 7 height 7
click at [317, 256] on div at bounding box center [413, 191] width 826 height 382
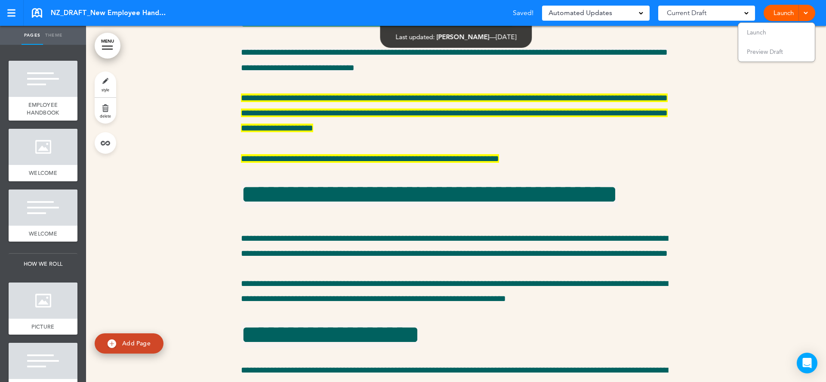
scroll to position [19795, 0]
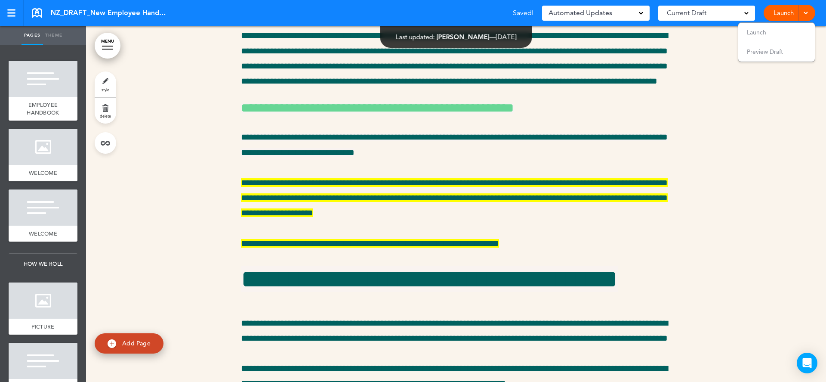
scroll to position [19468, 0]
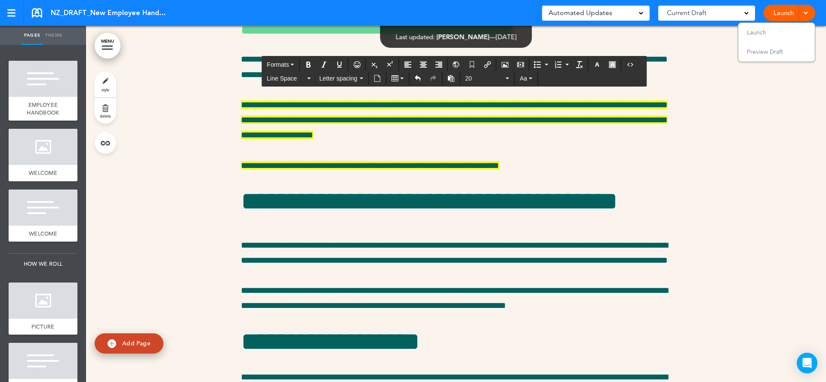
scroll to position [19674, 0]
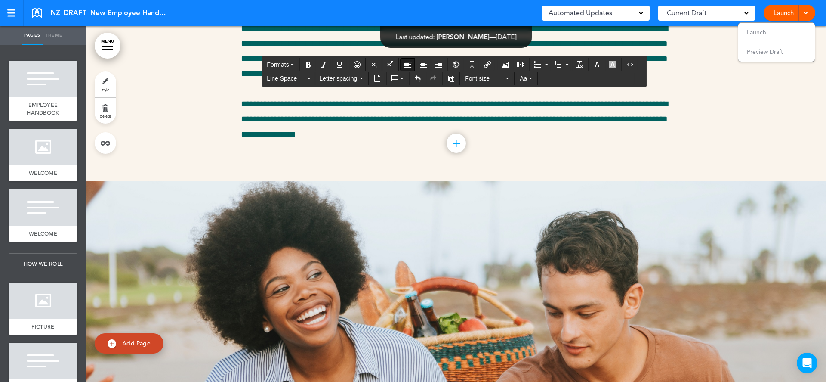
scroll to position [20306, 0]
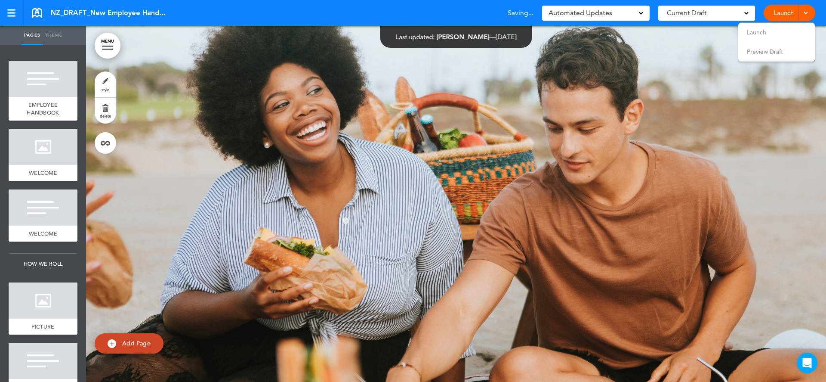
scroll to position [20415, 0]
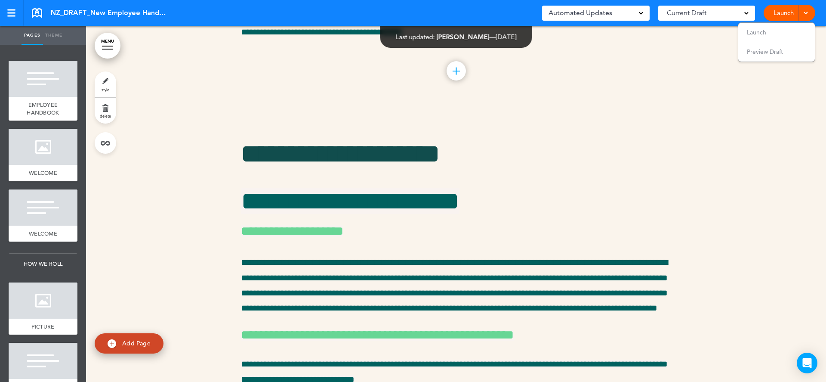
scroll to position [19241, 0]
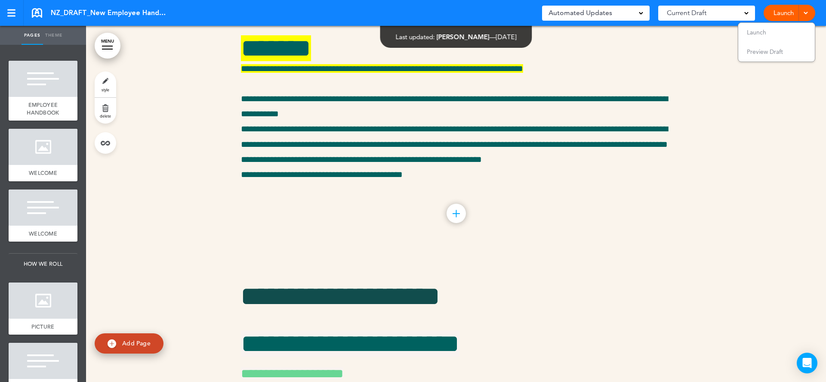
click at [777, 49] on span "Preview Draft" at bounding box center [765, 52] width 36 height 8
click at [808, 13] on span at bounding box center [806, 12] width 6 height 6
click at [759, 31] on span "Launch" at bounding box center [756, 32] width 19 height 8
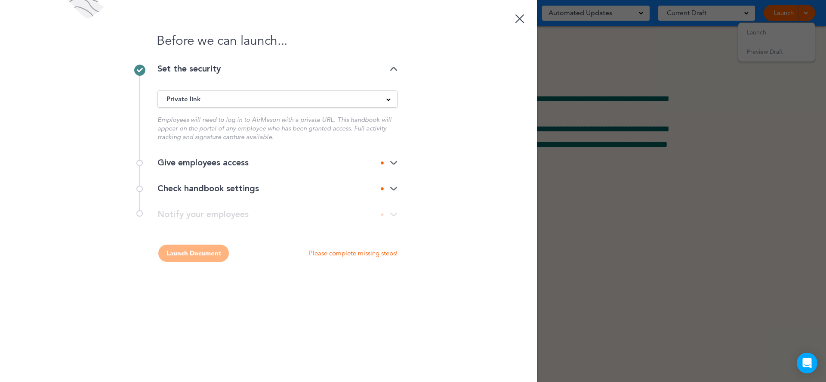
scroll to position [0, 0]
click at [213, 162] on div "Give employees access" at bounding box center [277, 162] width 240 height 9
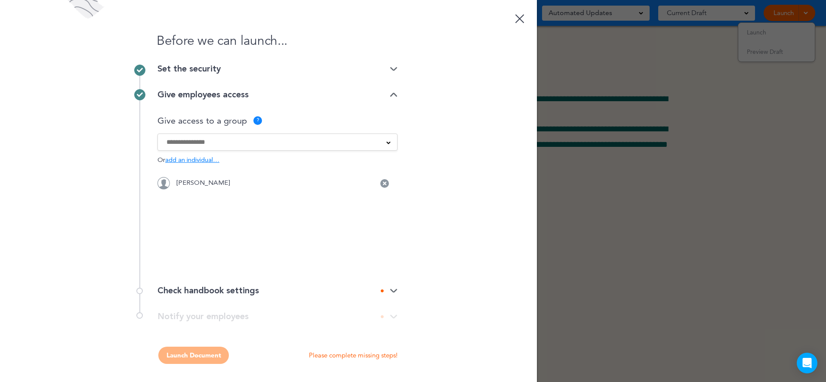
click at [222, 288] on div "Check handbook settings" at bounding box center [277, 290] width 240 height 9
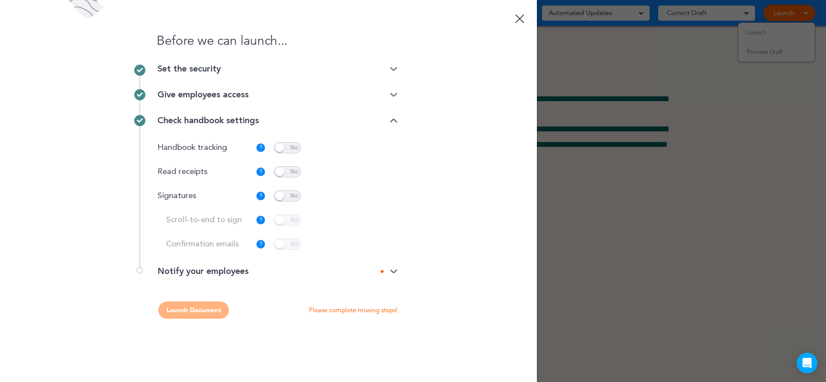
click at [278, 271] on div "Notify your employees" at bounding box center [277, 271] width 240 height 9
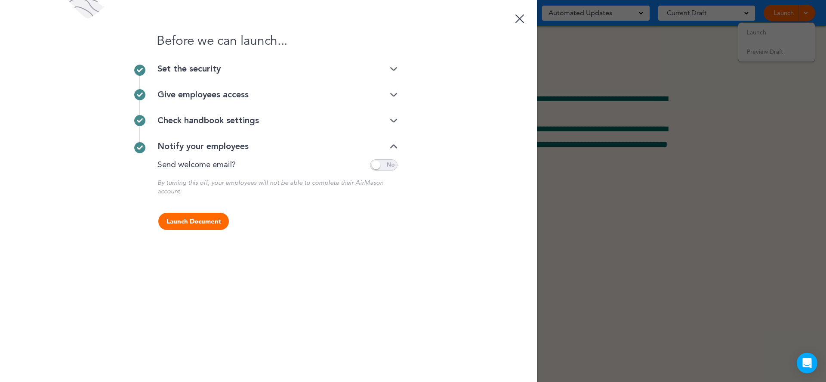
click at [181, 221] on button "Launch Document" at bounding box center [193, 221] width 71 height 17
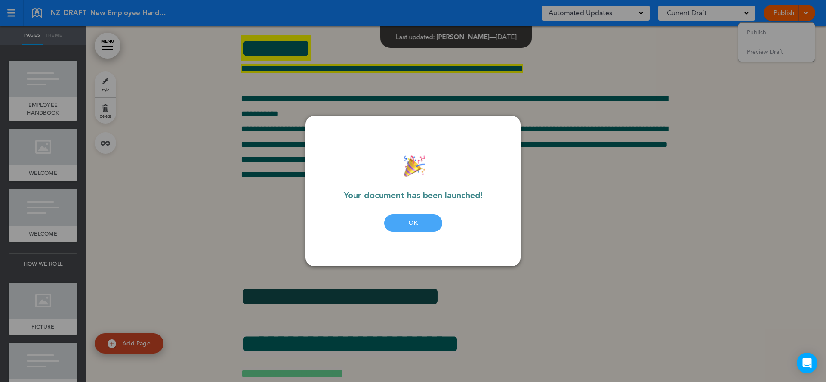
click at [419, 223] on div "OK" at bounding box center [413, 222] width 58 height 17
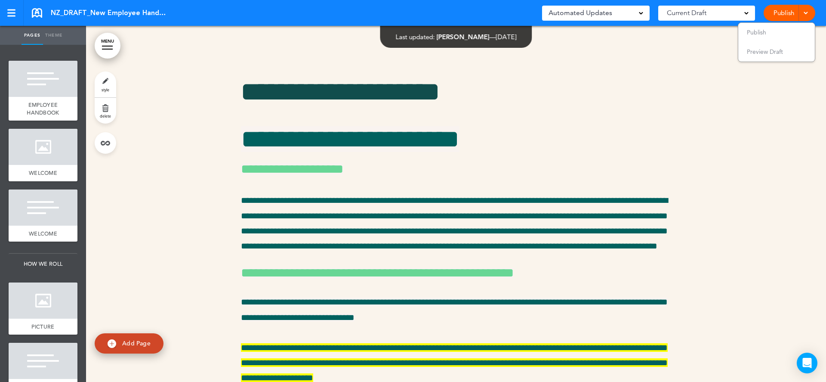
scroll to position [19458, 0]
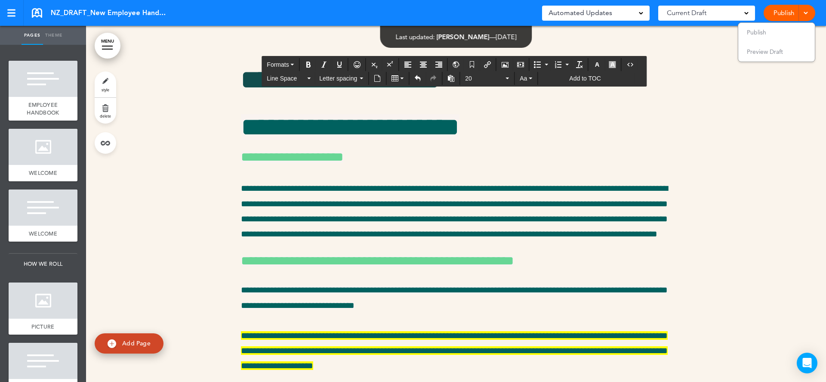
drag, startPoint x: 572, startPoint y: 270, endPoint x: 455, endPoint y: 271, distance: 117.0
copy span "**********"
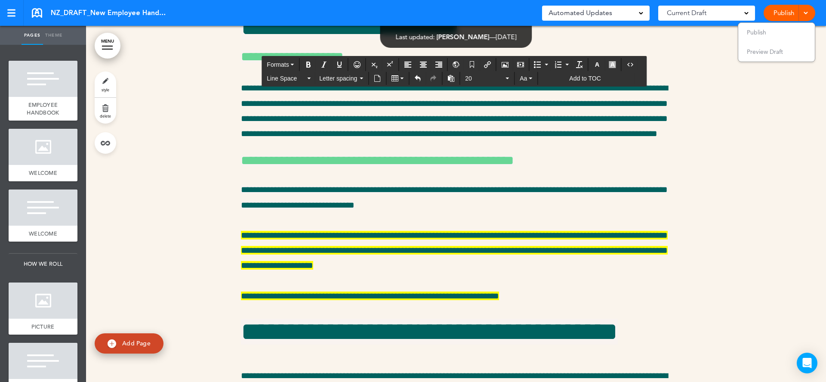
scroll to position [19570, 0]
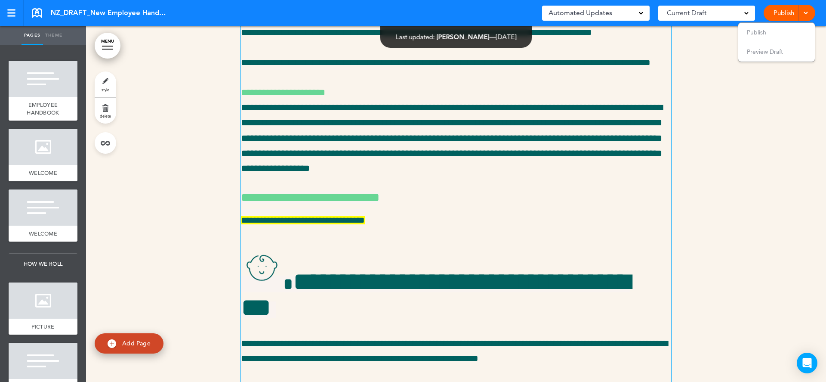
scroll to position [17640, 0]
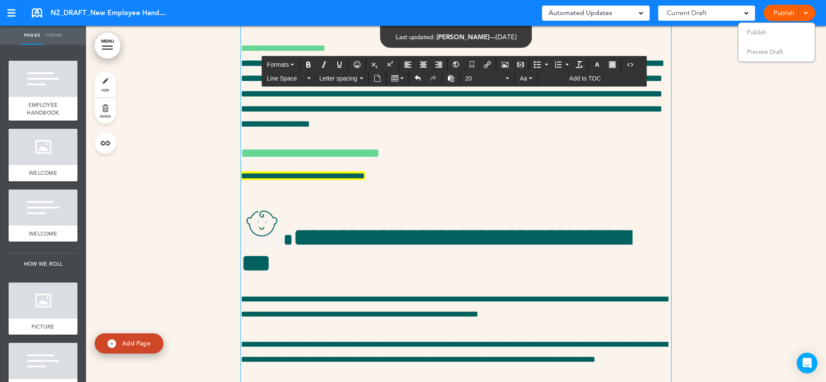
drag, startPoint x: 261, startPoint y: 161, endPoint x: 242, endPoint y: 154, distance: 20.5
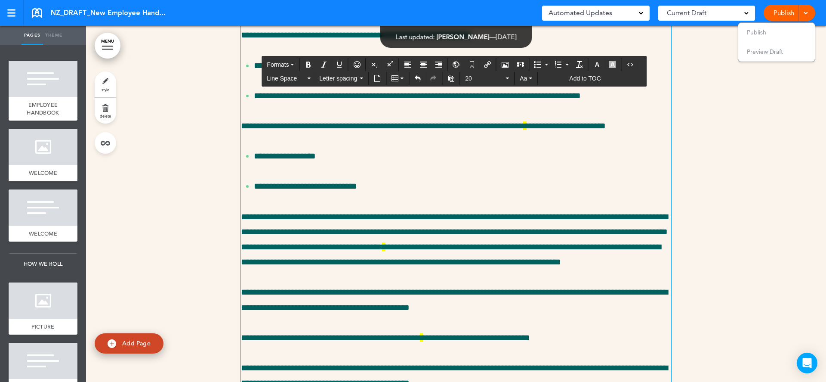
scroll to position [18301, 0]
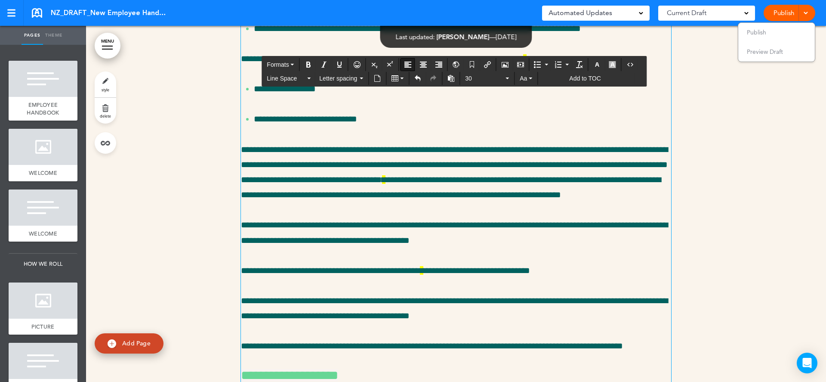
drag, startPoint x: 435, startPoint y: 260, endPoint x: 239, endPoint y: 261, distance: 196.2
copy span "**********"
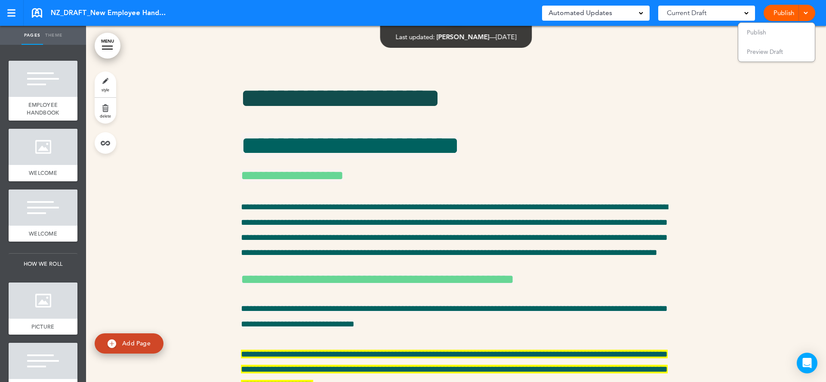
scroll to position [19511, 0]
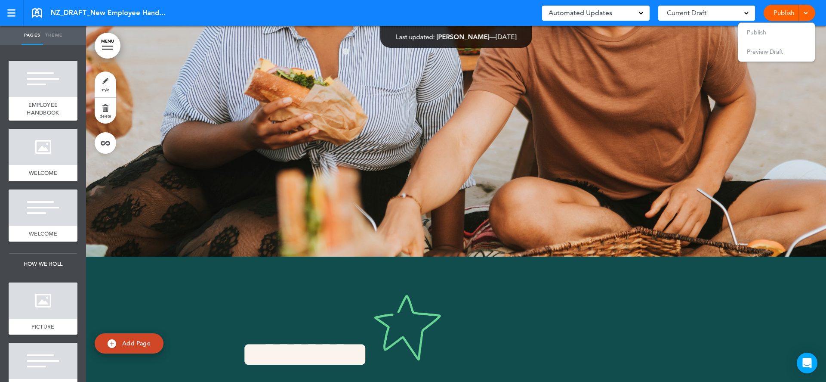
scroll to position [20455, 0]
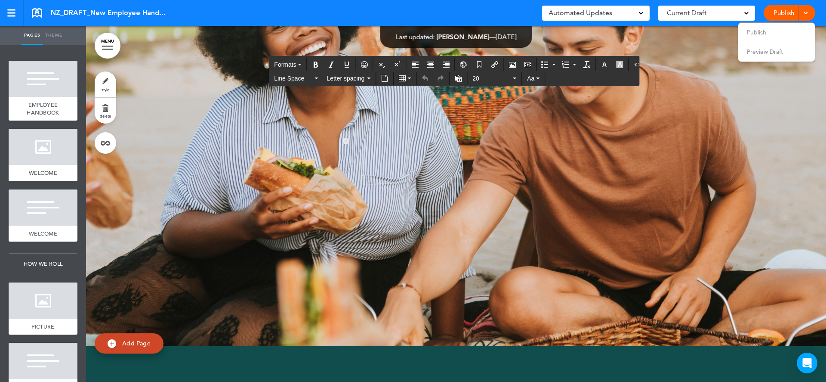
scroll to position [20442, 0]
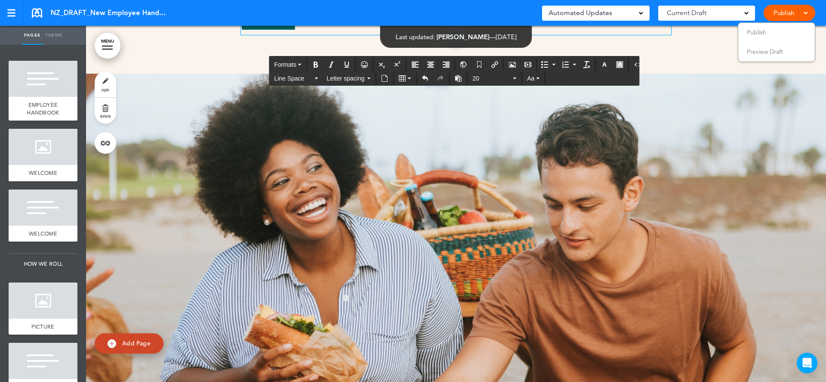
scroll to position [20327, 0]
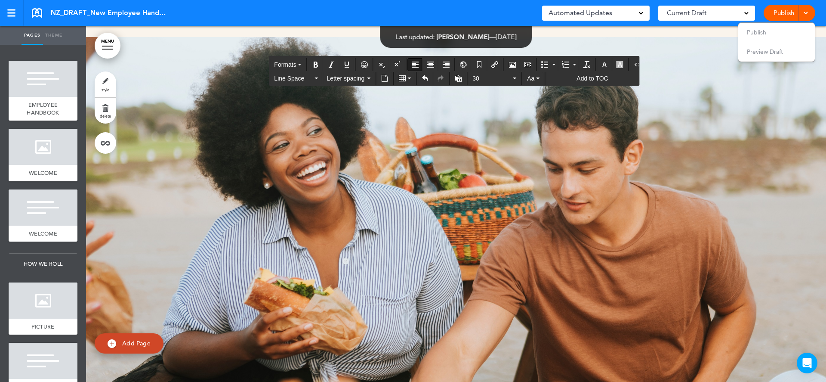
drag, startPoint x: 242, startPoint y: 237, endPoint x: 620, endPoint y: 237, distance: 377.7
copy span "**********"
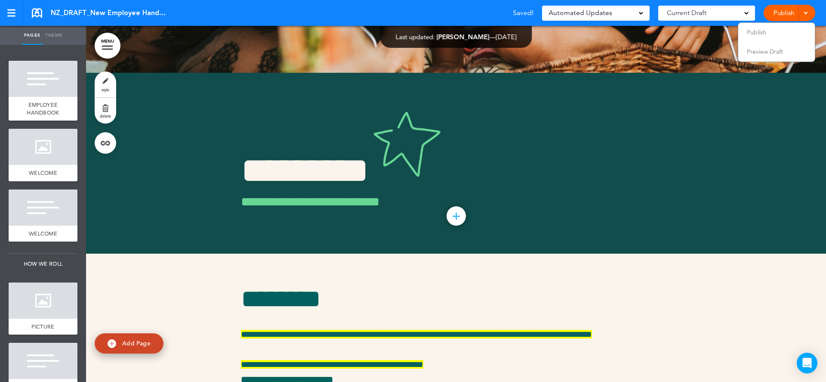
scroll to position [20900, 0]
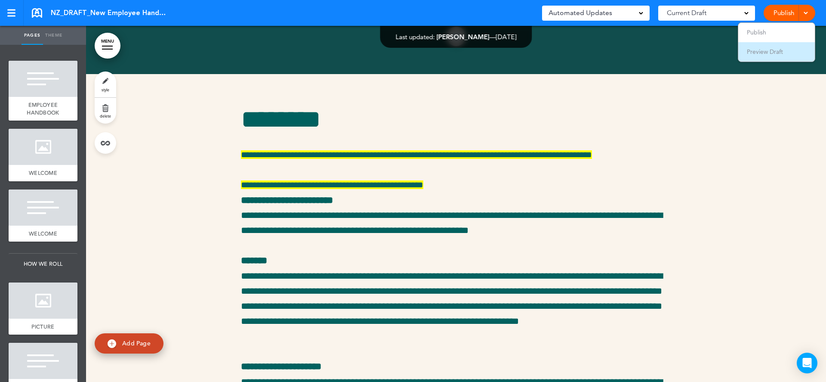
click at [777, 53] on span "Preview Draft" at bounding box center [765, 52] width 36 height 8
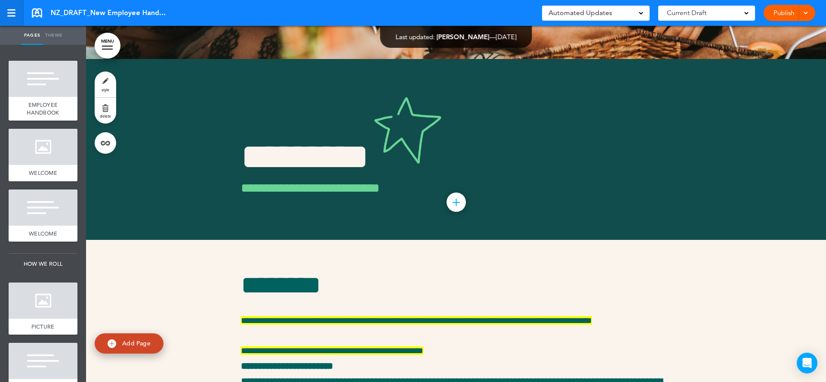
click at [9, 16] on div at bounding box center [11, 15] width 8 height 1
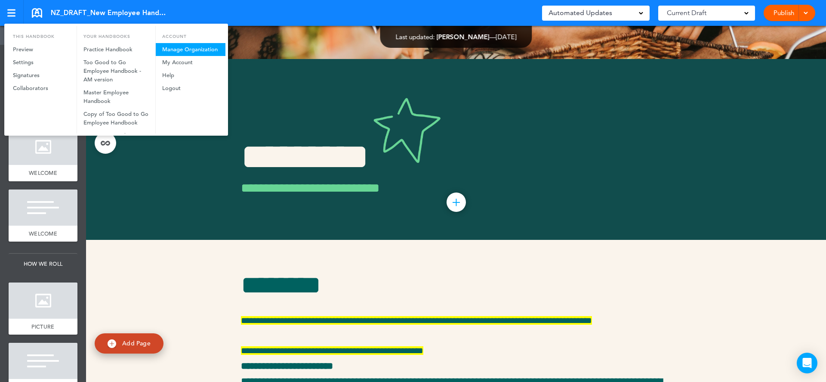
click at [177, 48] on link "Manage Organization" at bounding box center [191, 49] width 70 height 13
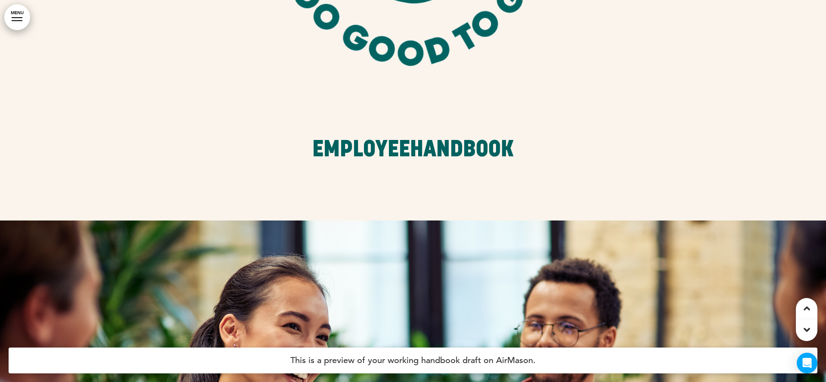
scroll to position [300, 0]
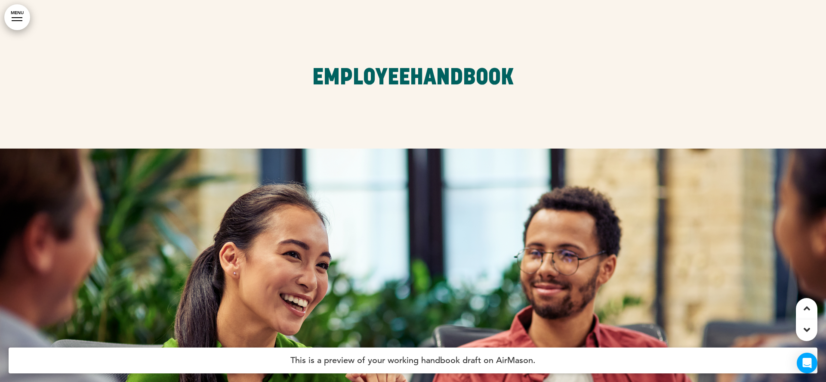
click at [19, 17] on div at bounding box center [17, 17] width 11 height 1
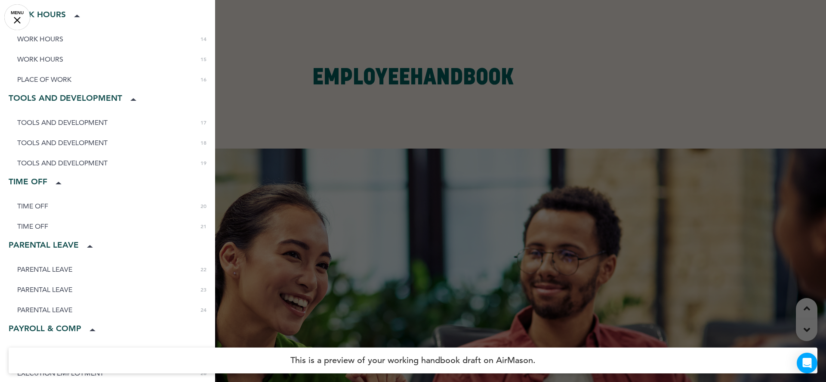
scroll to position [350, 0]
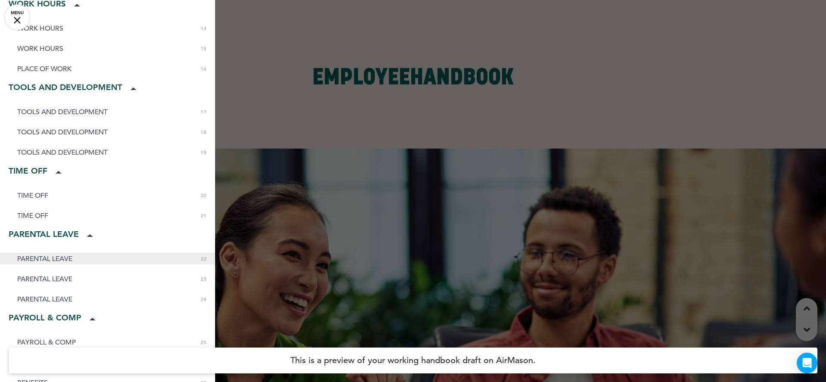
click at [61, 257] on span "PARENTAL LEAVE" at bounding box center [44, 258] width 55 height 7
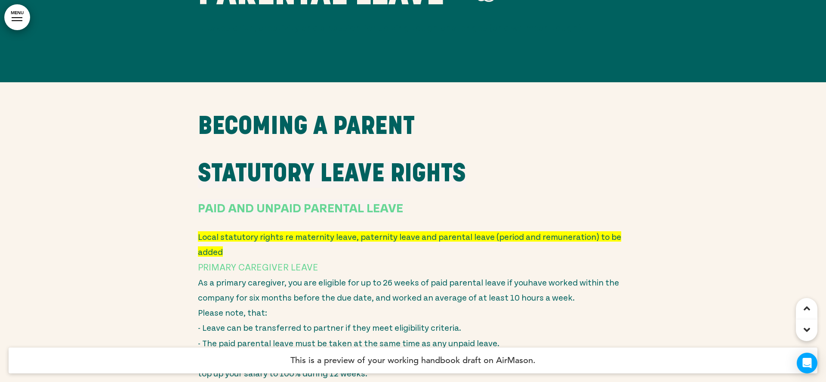
scroll to position [16864, 0]
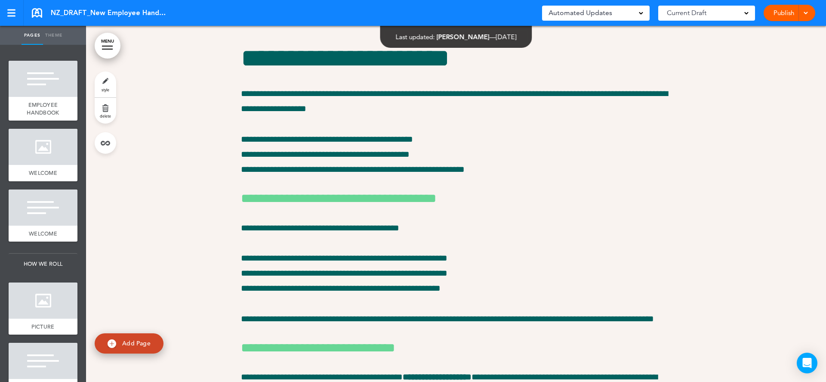
scroll to position [7073, 0]
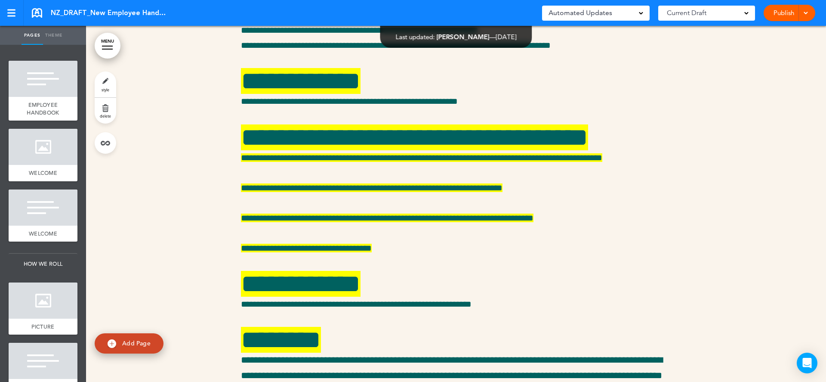
scroll to position [9232, 0]
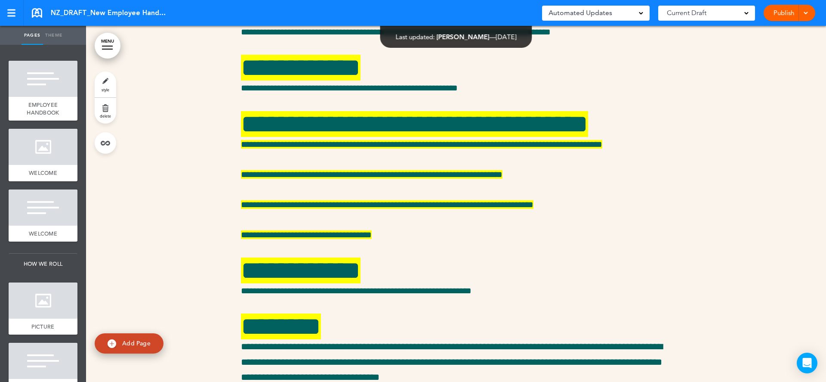
click at [201, 209] on div at bounding box center [456, 318] width 740 height 1159
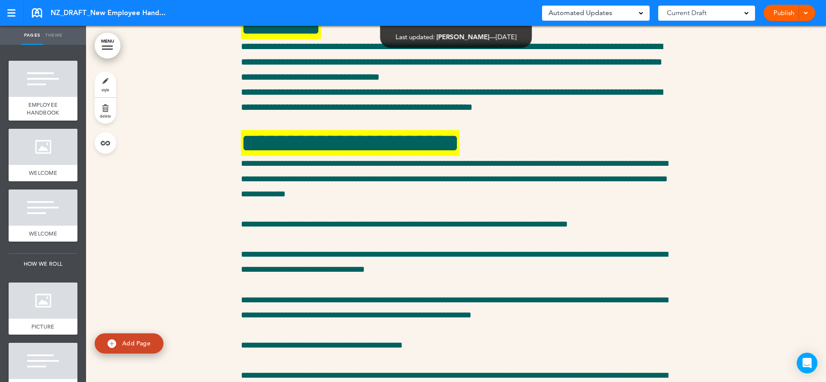
scroll to position [9525, 0]
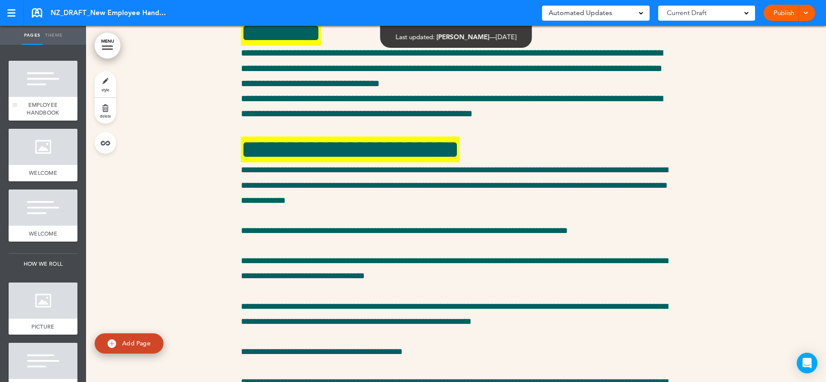
click at [49, 90] on div at bounding box center [43, 79] width 69 height 36
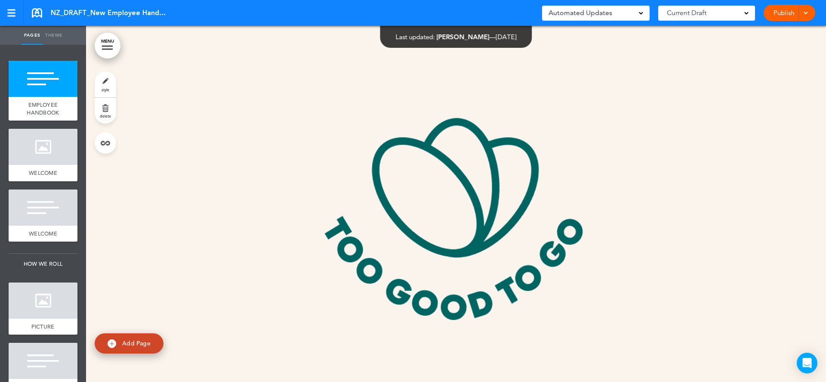
click at [778, 9] on link "Publish" at bounding box center [783, 13] width 27 height 16
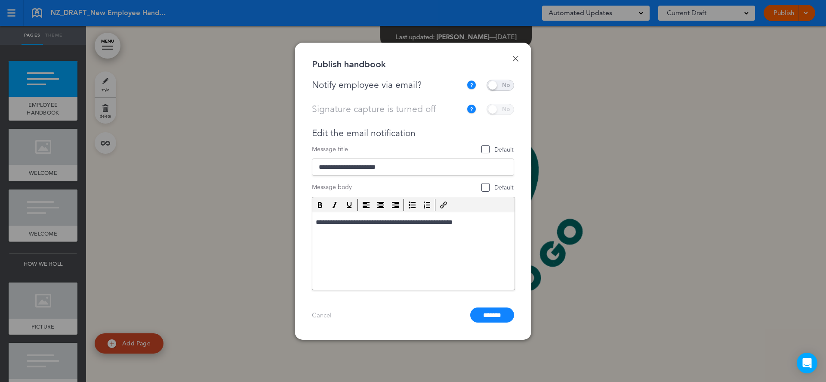
click at [492, 83] on span at bounding box center [501, 85] width 28 height 11
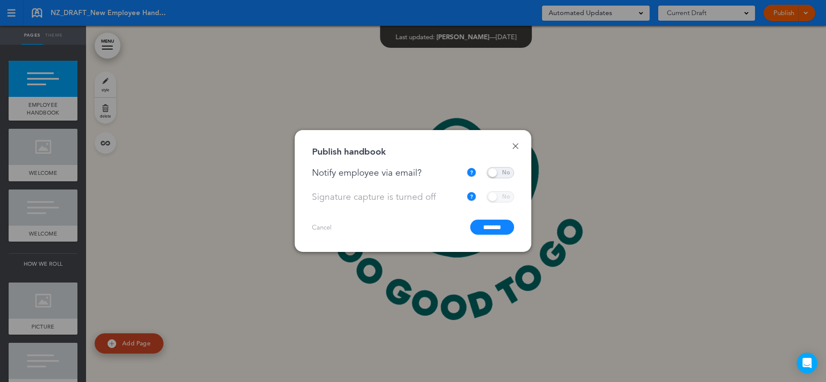
click at [491, 225] on input "*******" at bounding box center [492, 226] width 44 height 15
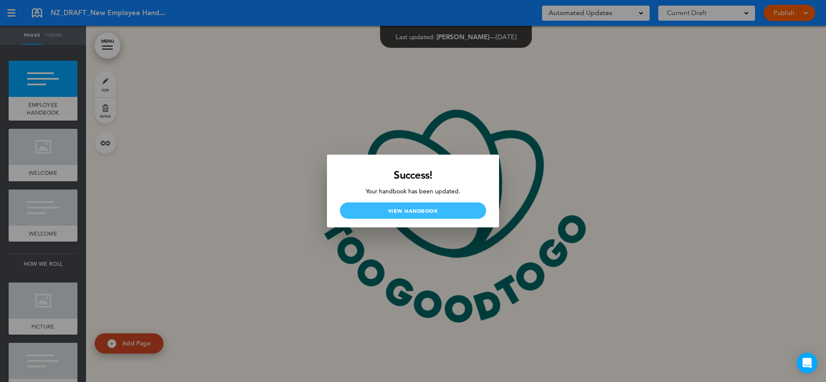
click at [420, 212] on link "View Handbook" at bounding box center [413, 210] width 146 height 16
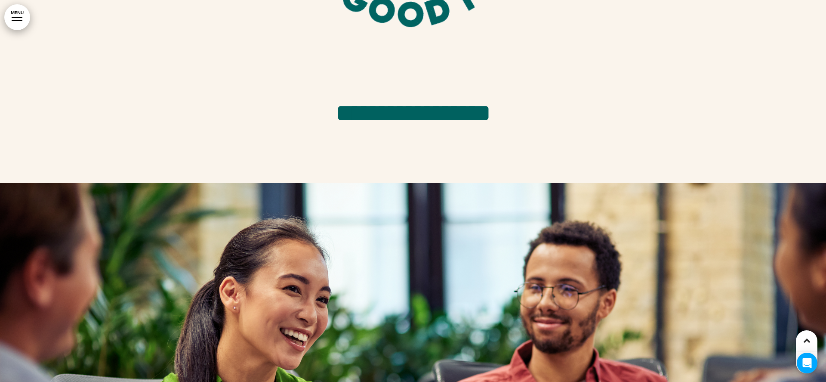
scroll to position [435, 0]
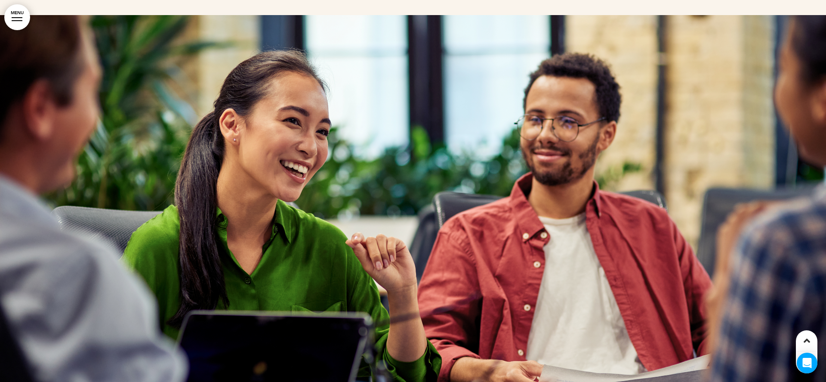
click at [17, 21] on link "MENU" at bounding box center [17, 17] width 26 height 26
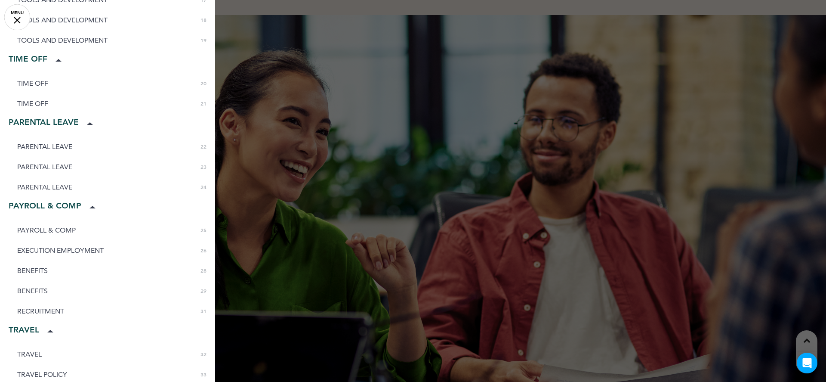
scroll to position [534, 0]
